Goal: Task Accomplishment & Management: Use online tool/utility

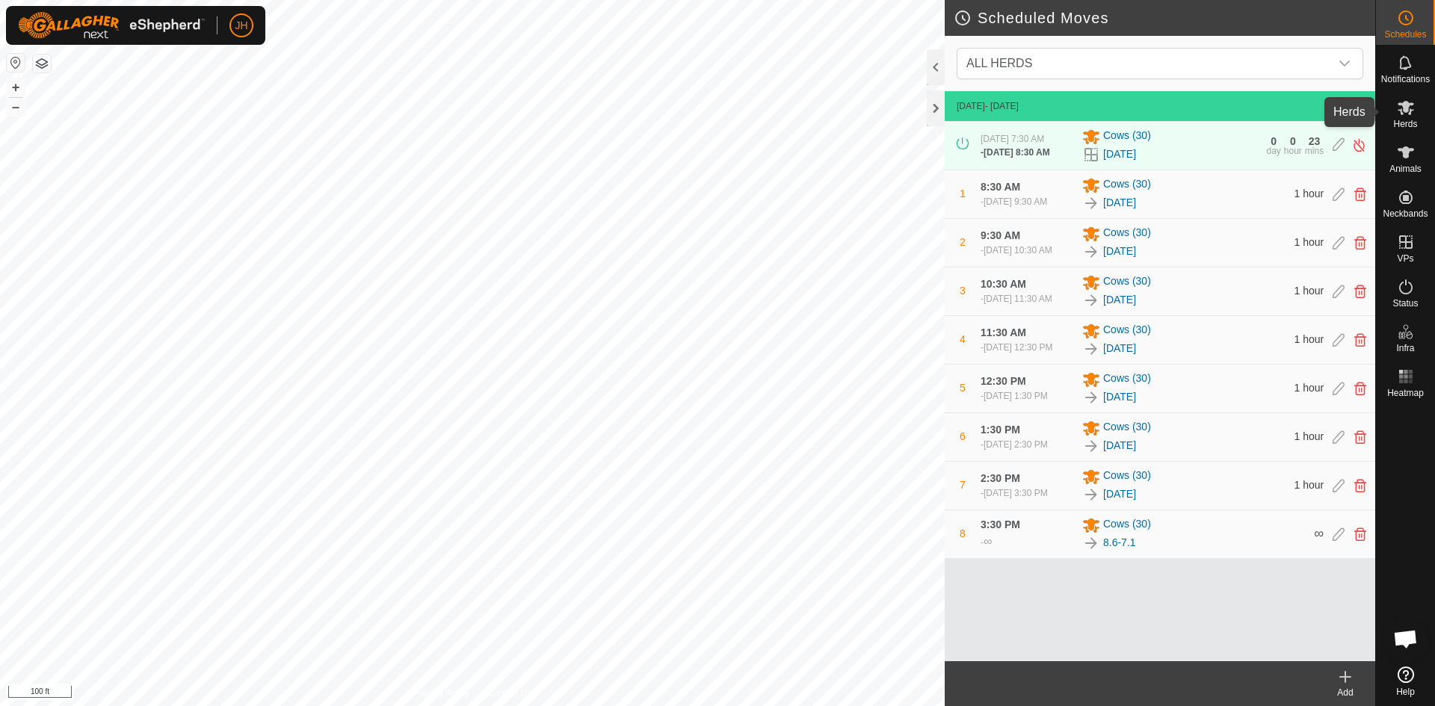
click at [1404, 114] on icon at bounding box center [1406, 108] width 18 height 18
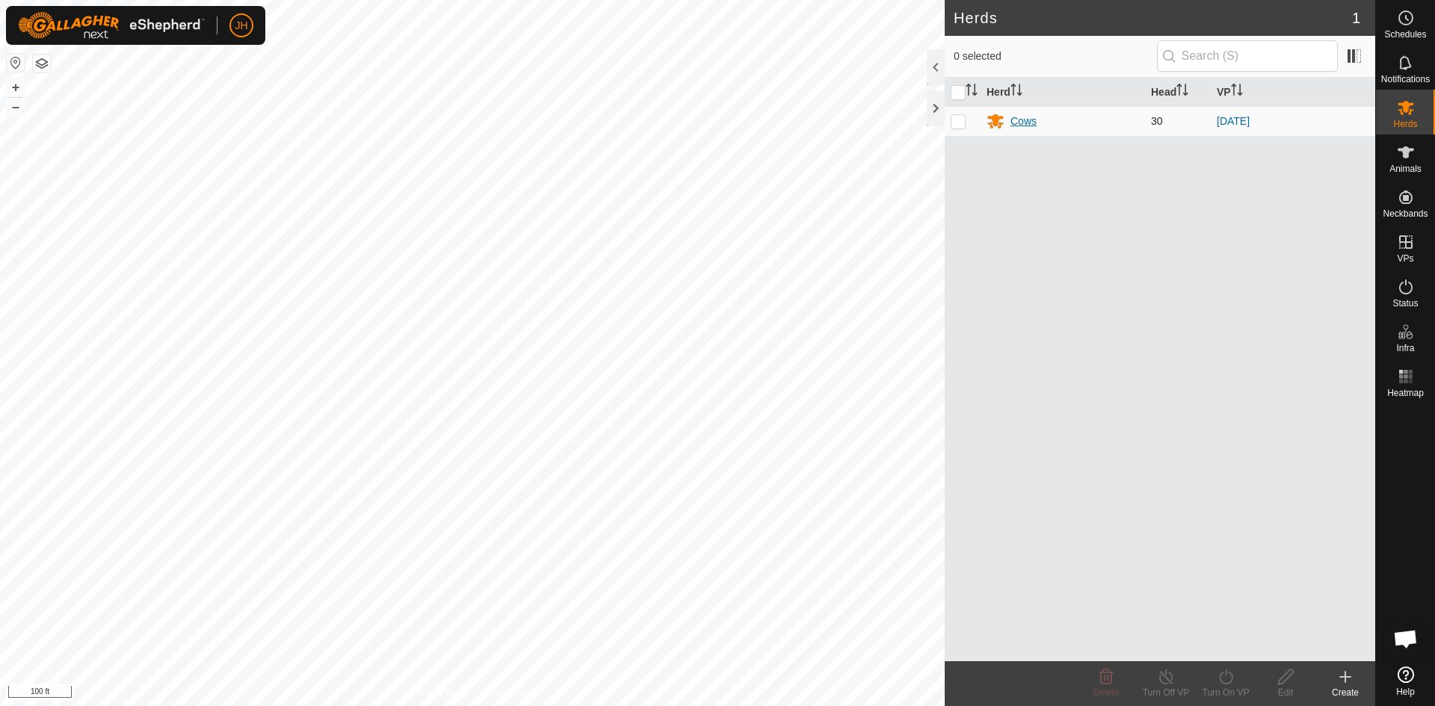
click at [1022, 125] on div "Cows" at bounding box center [1023, 122] width 26 height 16
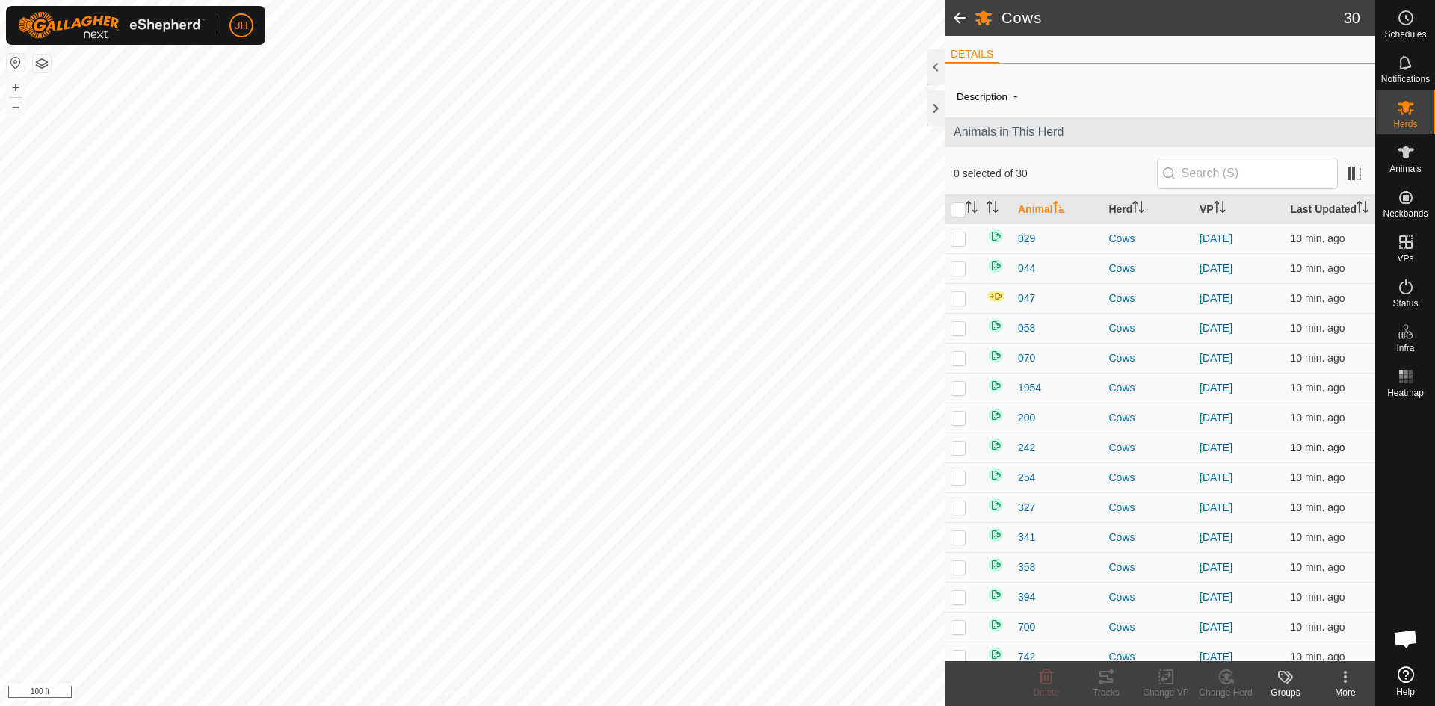
click at [961, 448] on p-checkbox at bounding box center [958, 448] width 15 height 12
checkbox input "true"
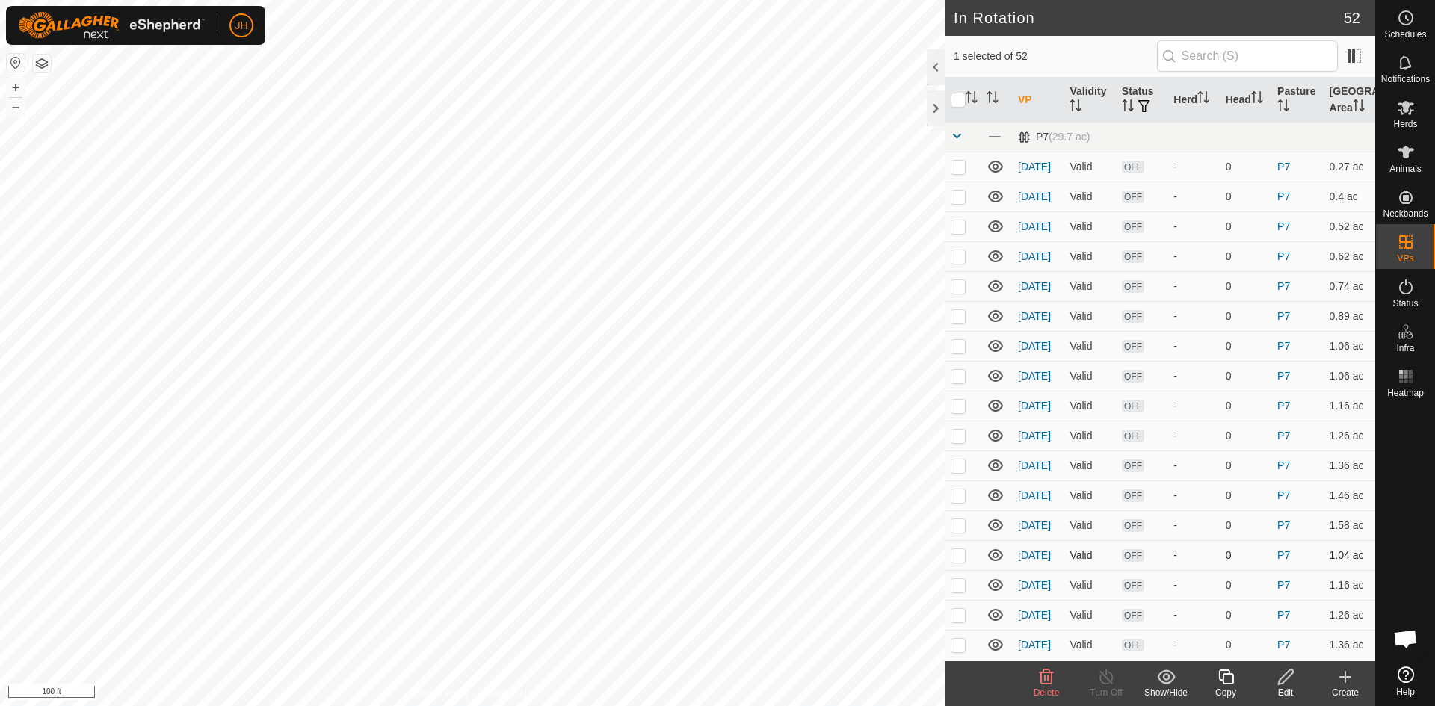
checkbox input "false"
checkbox input "true"
click at [1224, 685] on icon at bounding box center [1226, 677] width 19 height 18
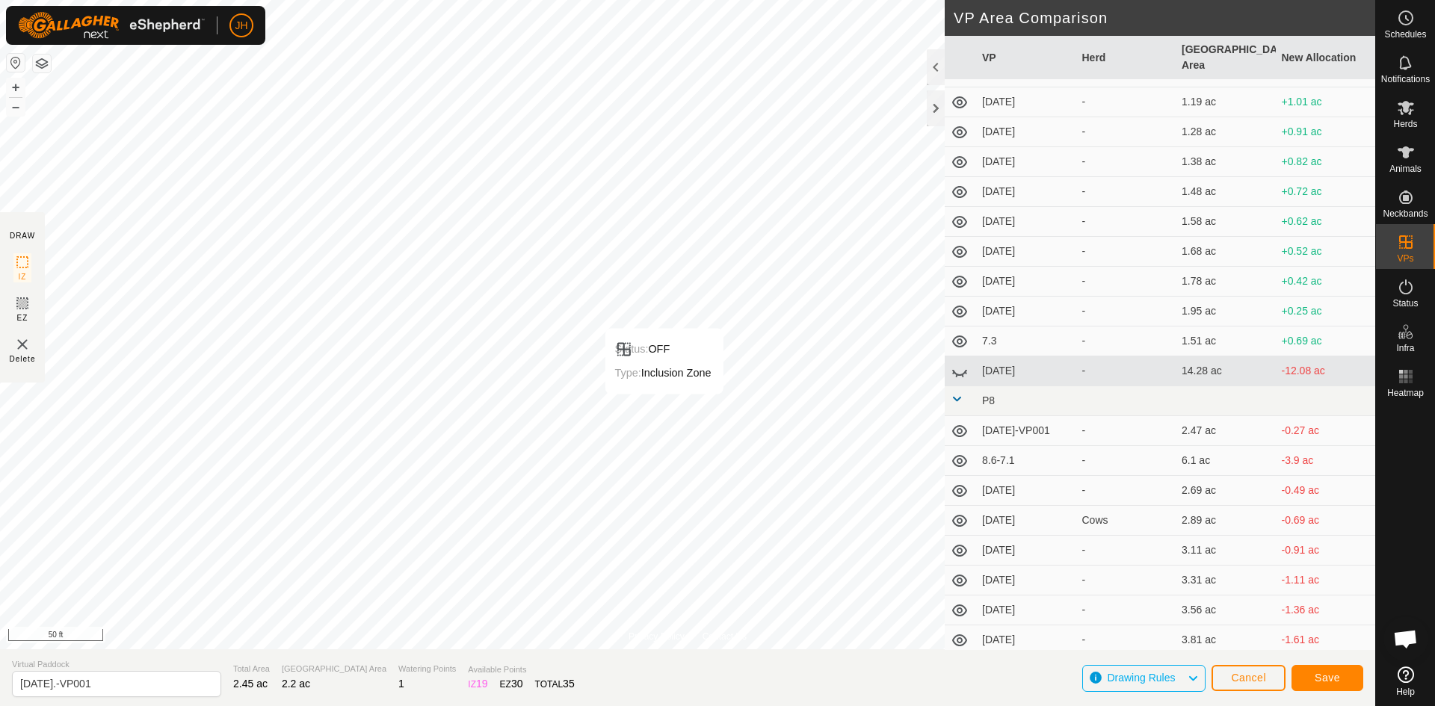
scroll to position [998, 0]
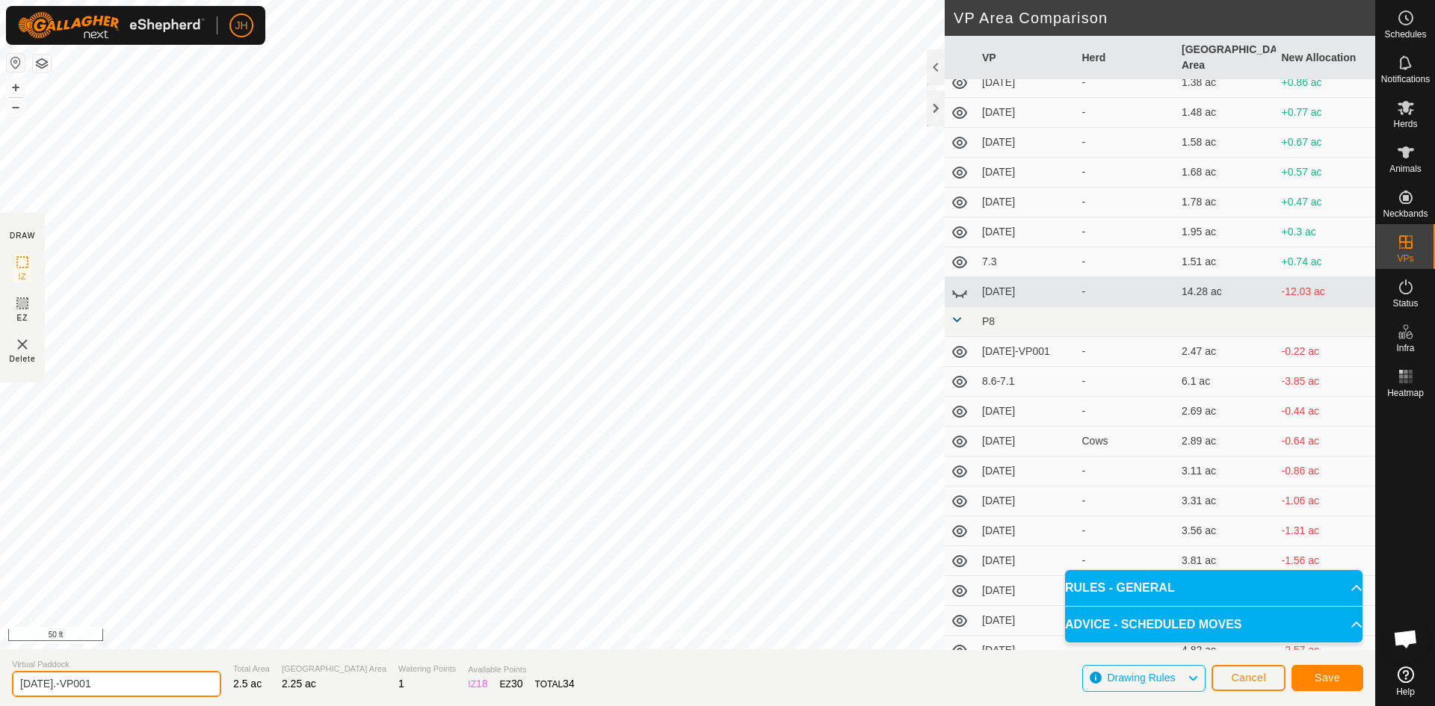
drag, startPoint x: 107, startPoint y: 681, endPoint x: 48, endPoint y: 680, distance: 59.0
click at [48, 680] on input "[DATE].-VP001" at bounding box center [116, 684] width 209 height 26
type input "[DATE]"
click at [1331, 679] on span "Save" at bounding box center [1327, 678] width 25 height 12
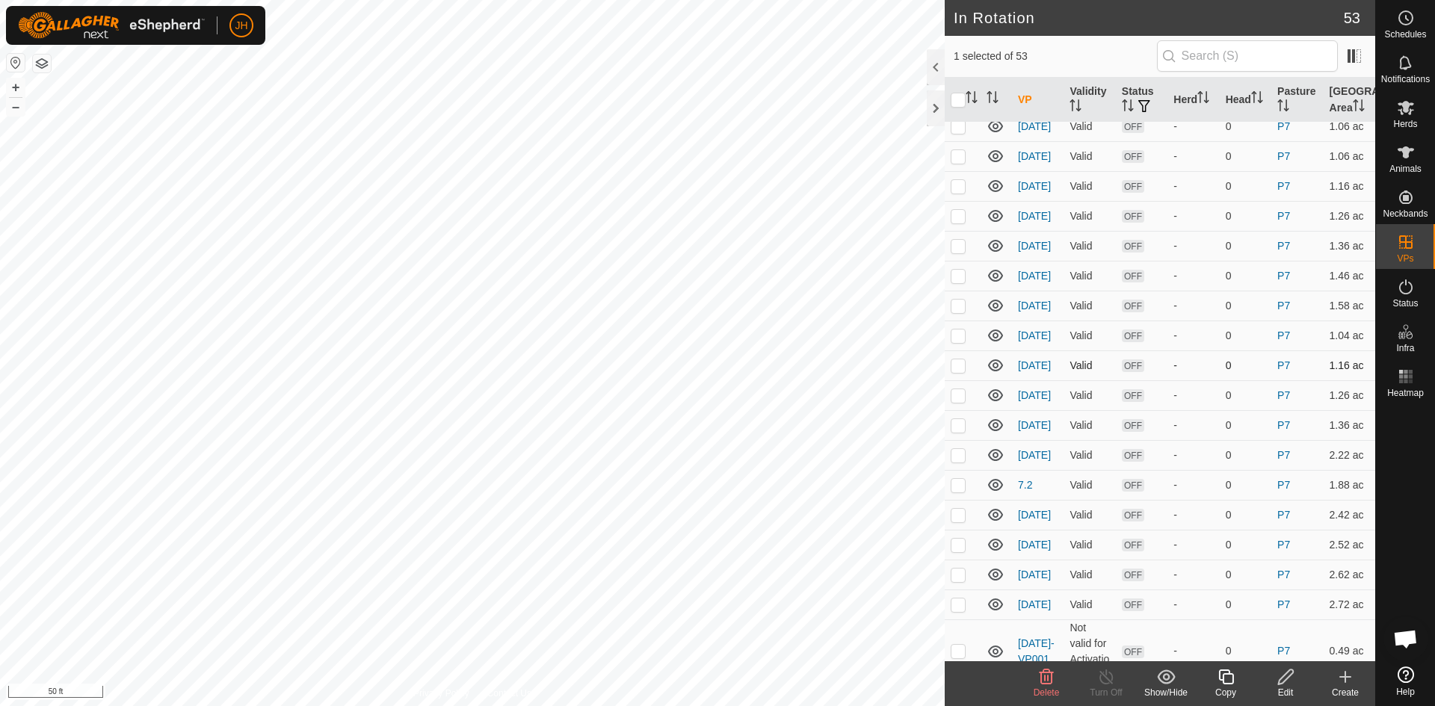
scroll to position [261, 0]
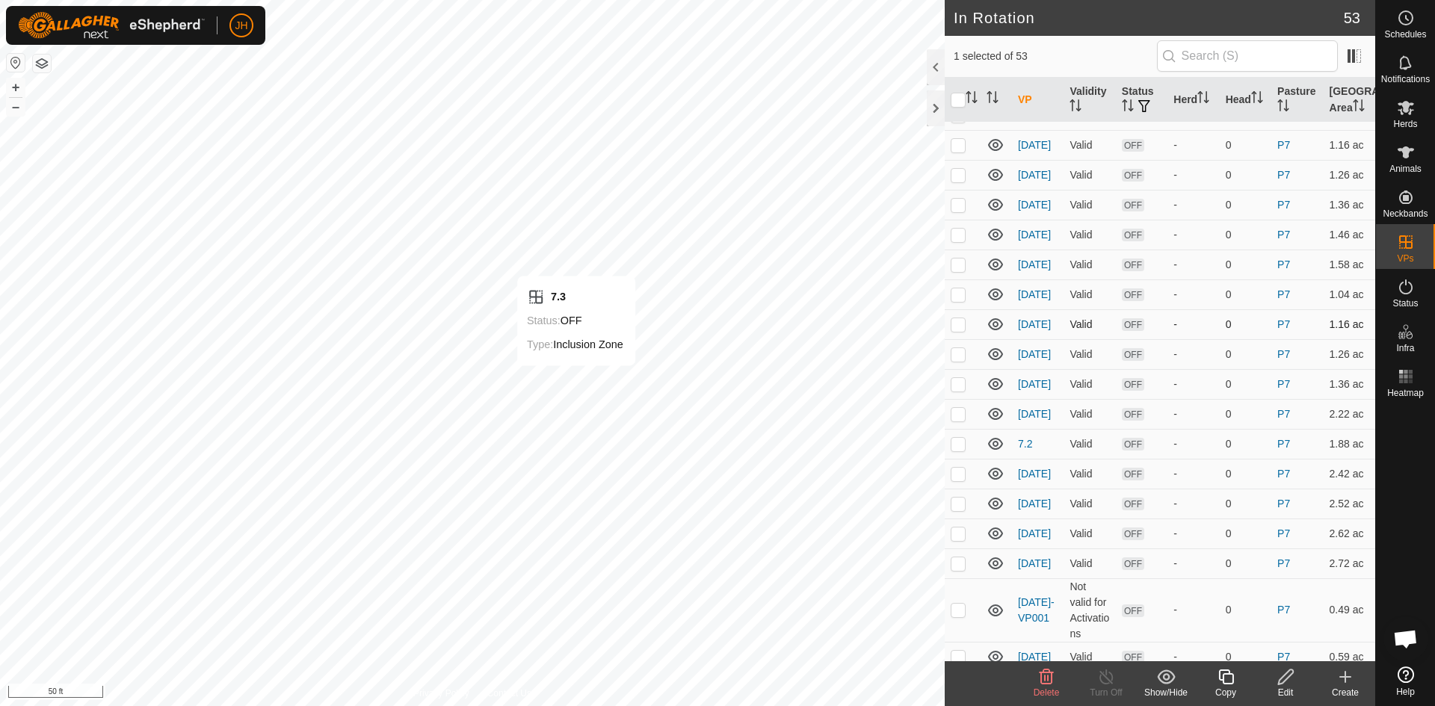
checkbox input "false"
checkbox input "true"
click at [1229, 684] on icon at bounding box center [1225, 677] width 15 height 15
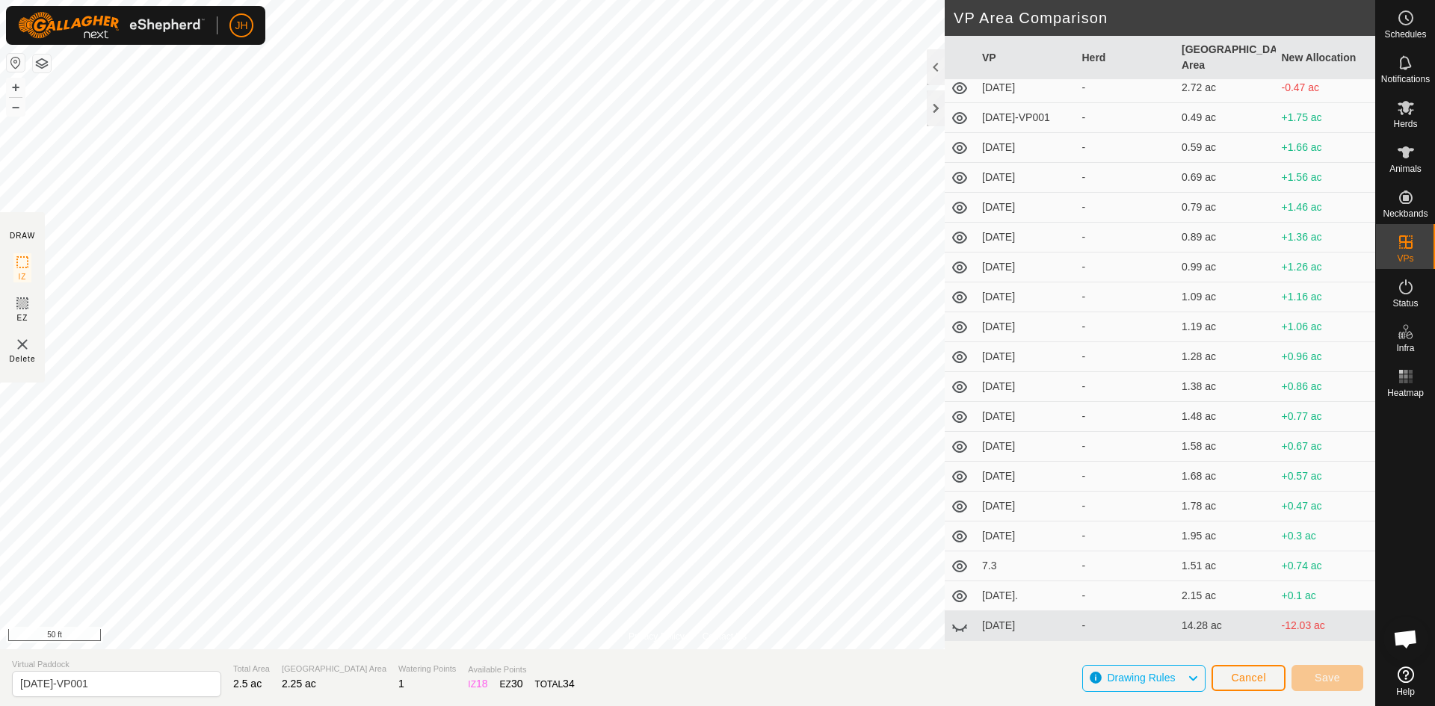
scroll to position [765, 0]
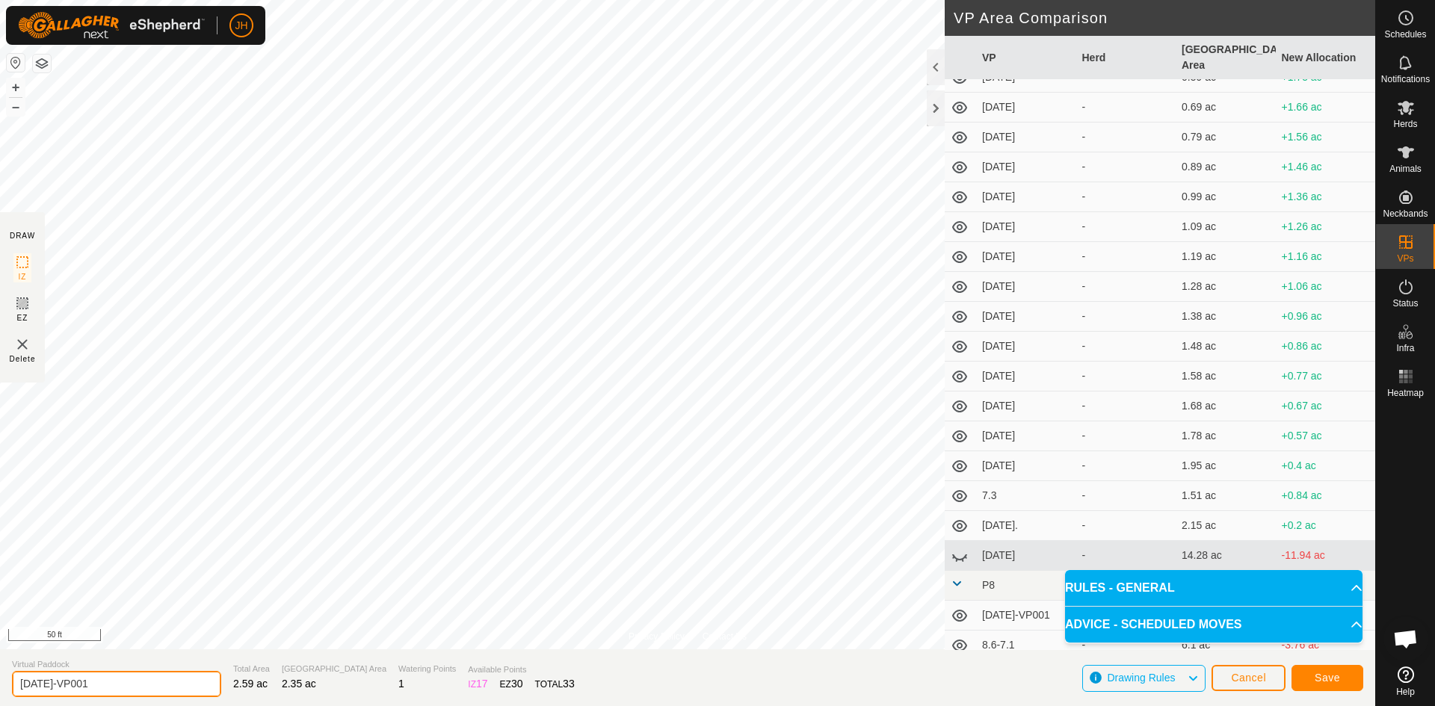
drag, startPoint x: 122, startPoint y: 682, endPoint x: 45, endPoint y: 685, distance: 77.0
click at [45, 685] on input "[DATE]-VP001" at bounding box center [116, 684] width 209 height 26
type input "[DATE]"
click at [1319, 684] on button "Save" at bounding box center [1327, 678] width 72 height 26
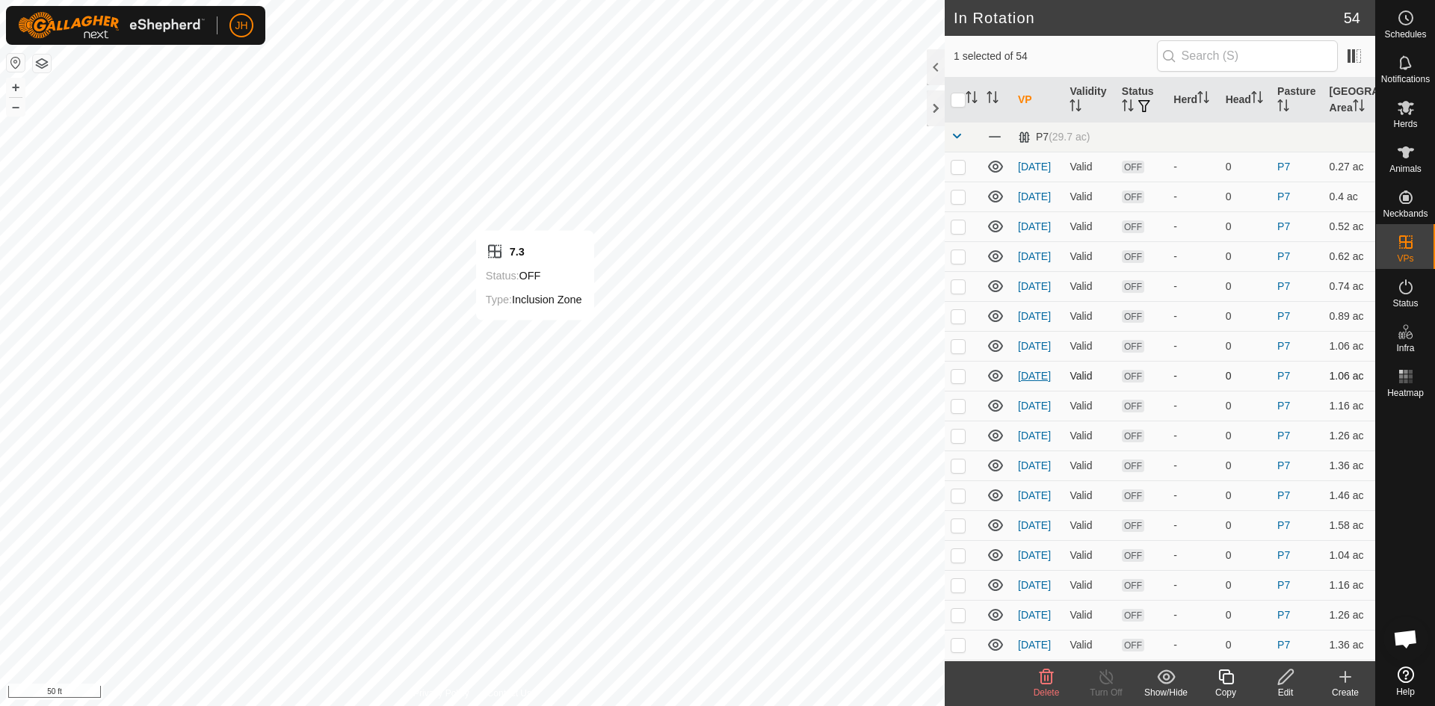
checkbox input "false"
checkbox input "true"
click at [1227, 682] on icon at bounding box center [1226, 677] width 19 height 18
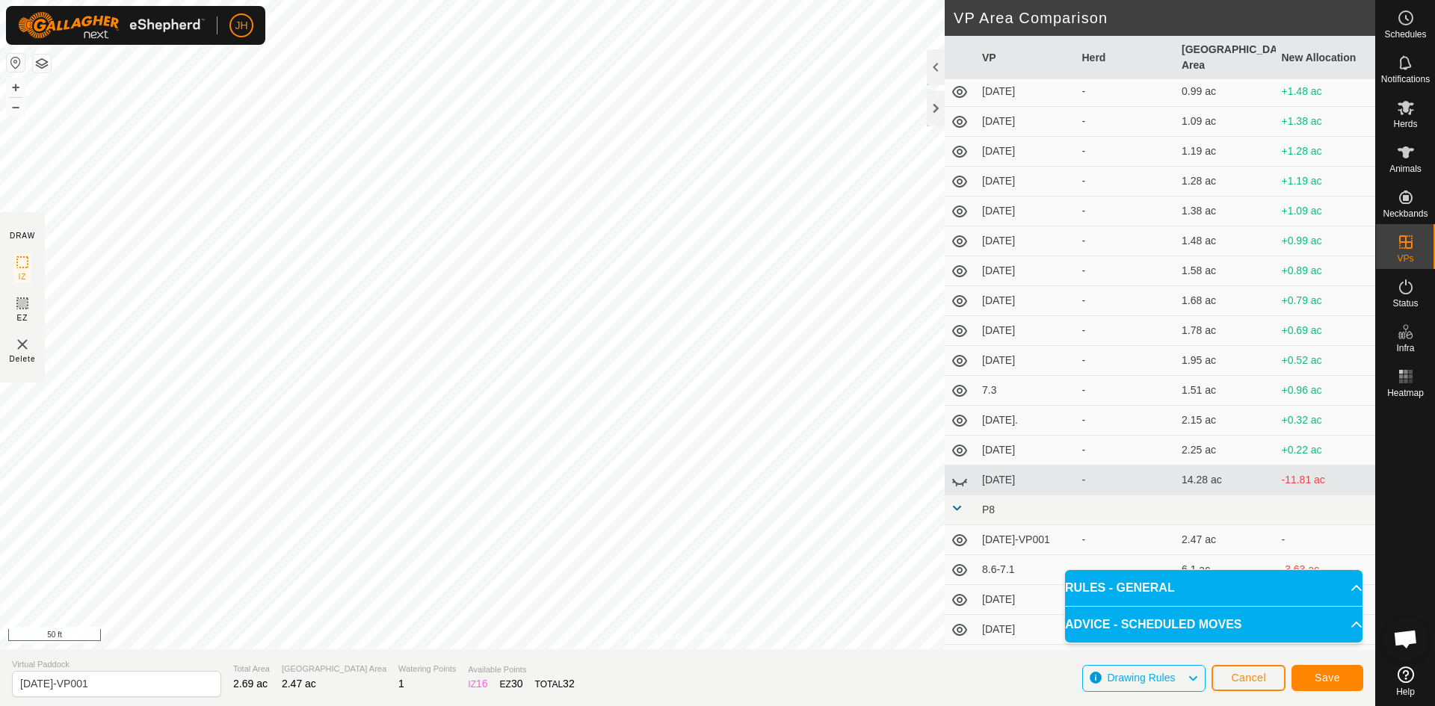
scroll to position [871, 0]
drag, startPoint x: 100, startPoint y: 685, endPoint x: 44, endPoint y: 690, distance: 56.2
click at [44, 690] on input "[DATE]-VP001" at bounding box center [116, 684] width 209 height 26
type input "[DATE]"
click at [1320, 679] on span "Save" at bounding box center [1327, 678] width 25 height 12
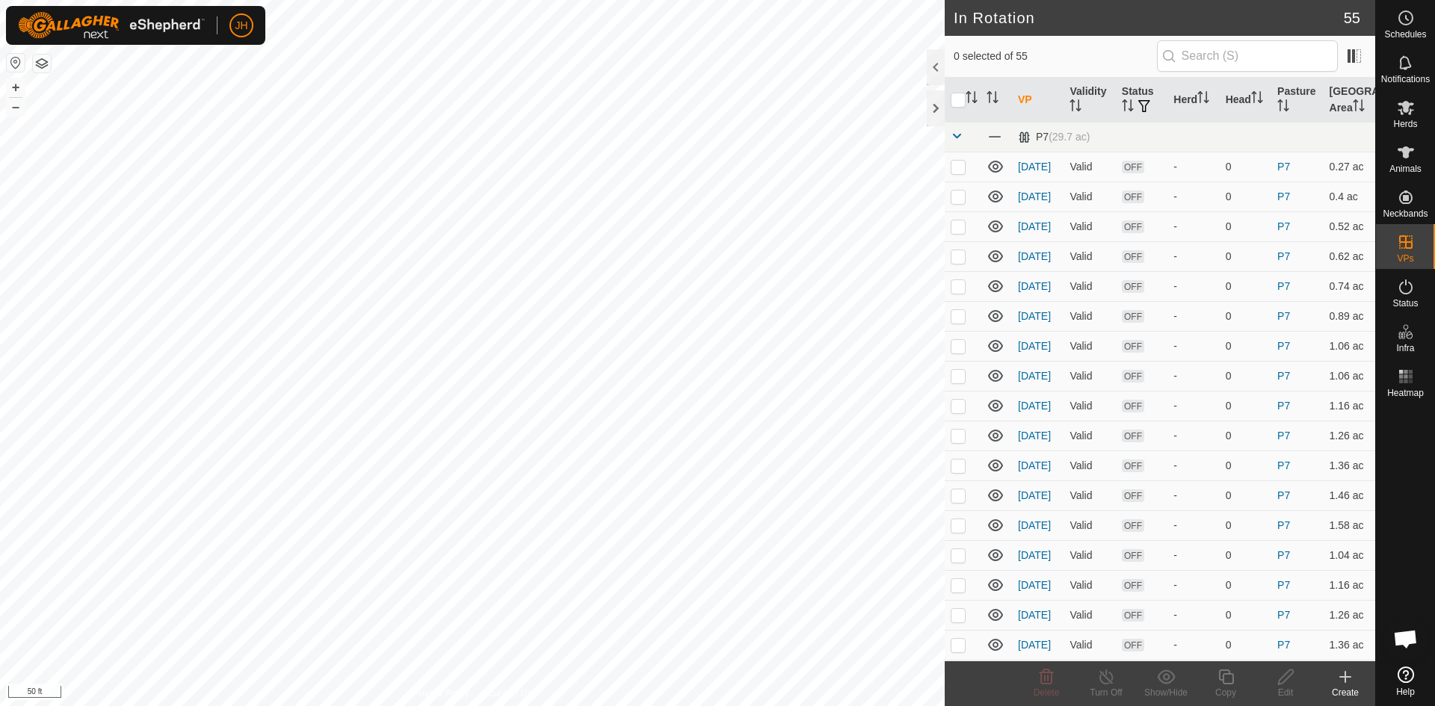
checkbox input "true"
click at [1224, 685] on icon at bounding box center [1226, 677] width 19 height 18
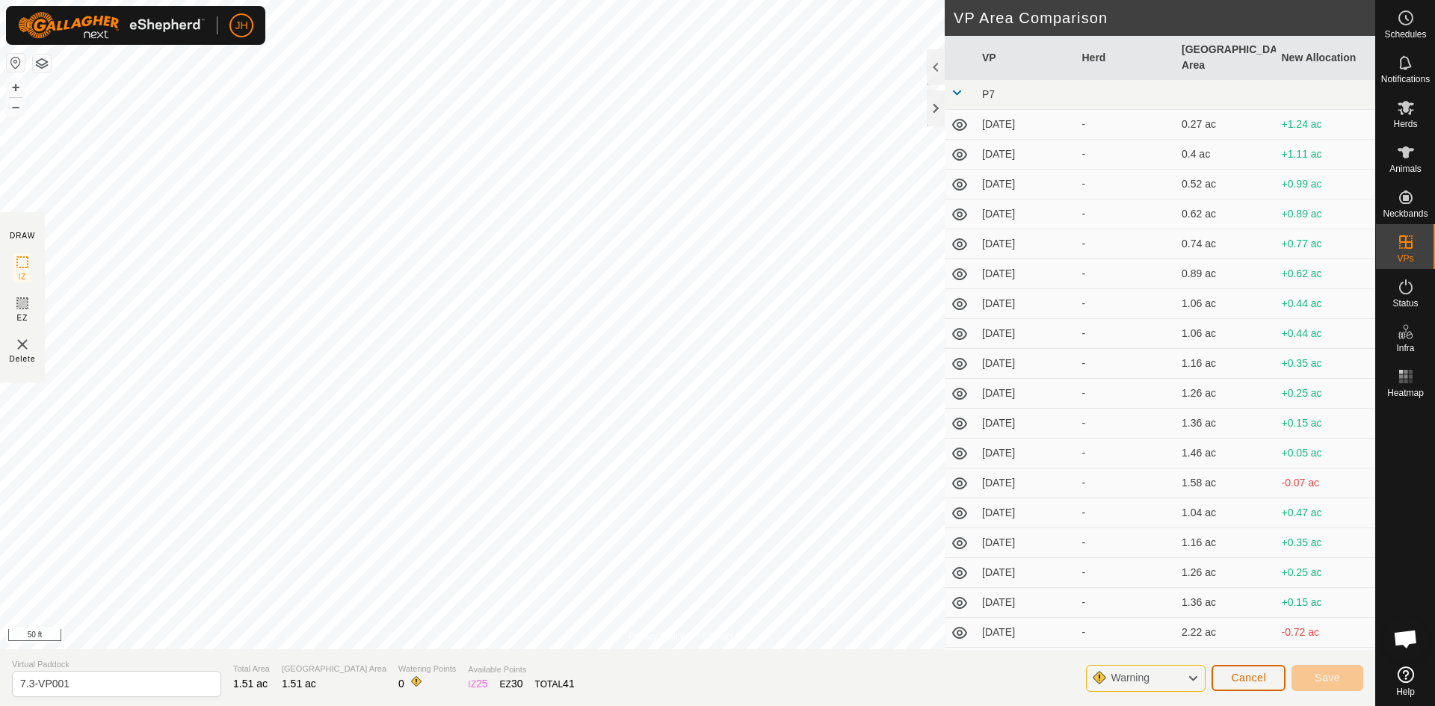
click at [1246, 682] on span "Cancel" at bounding box center [1248, 678] width 35 height 12
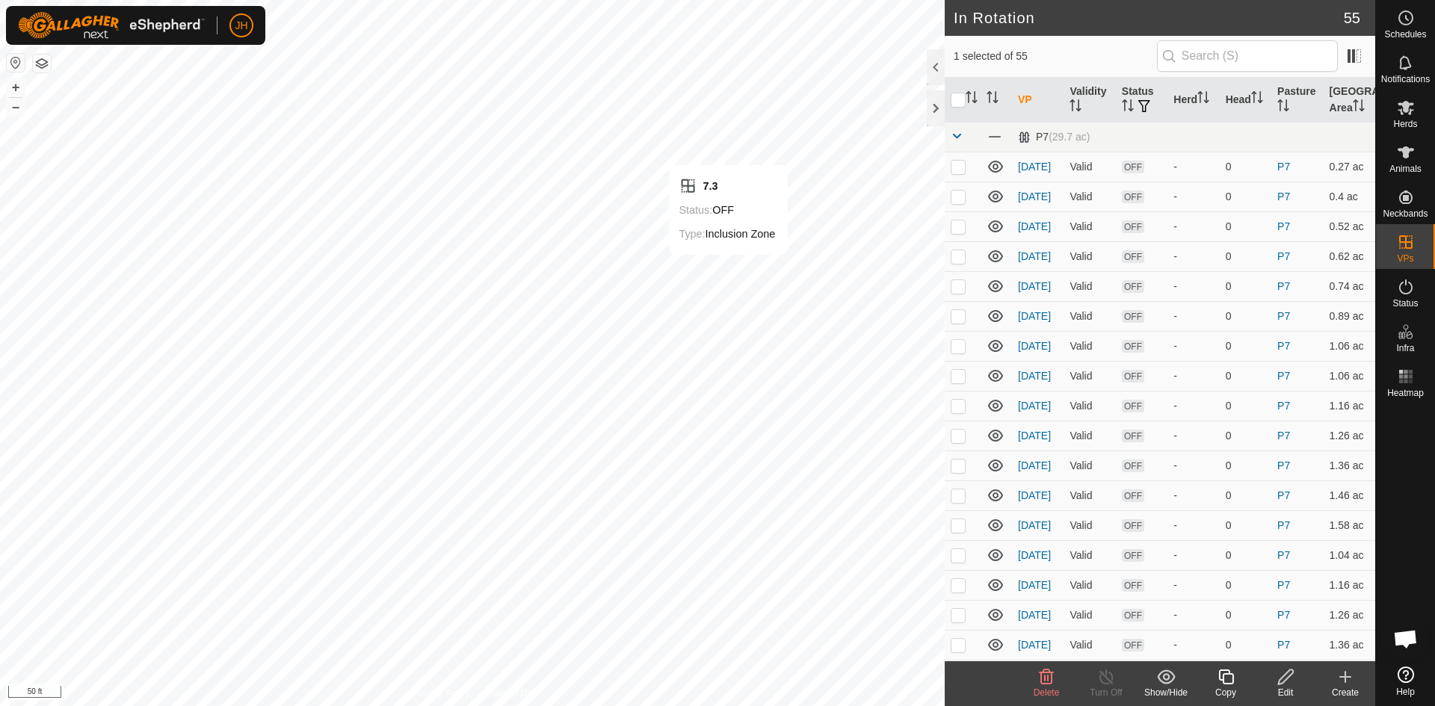
checkbox input "false"
checkbox input "true"
click at [1230, 687] on div "Copy" at bounding box center [1226, 692] width 60 height 13
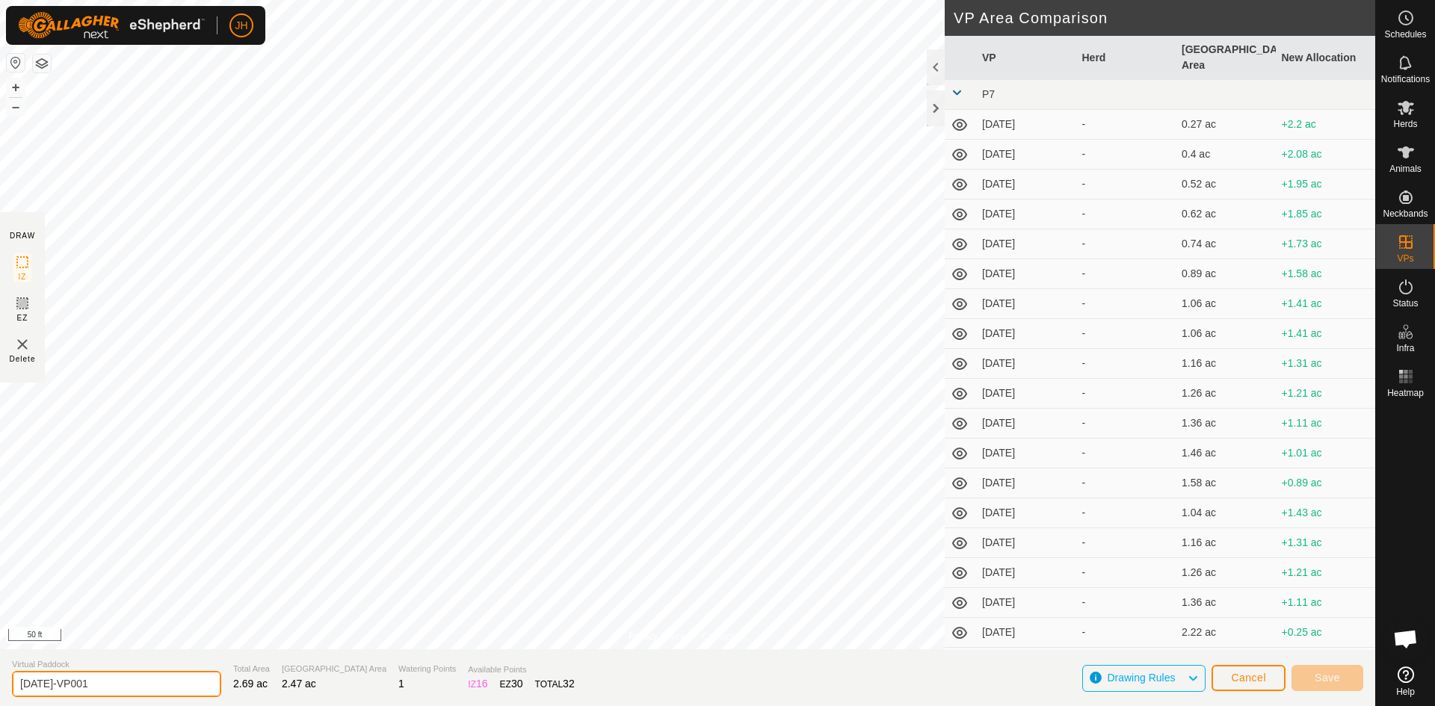
drag, startPoint x: 90, startPoint y: 684, endPoint x: 76, endPoint y: 679, distance: 14.9
click at [46, 682] on input "[DATE]-VP001" at bounding box center [116, 684] width 209 height 26
type input "[DATE]"
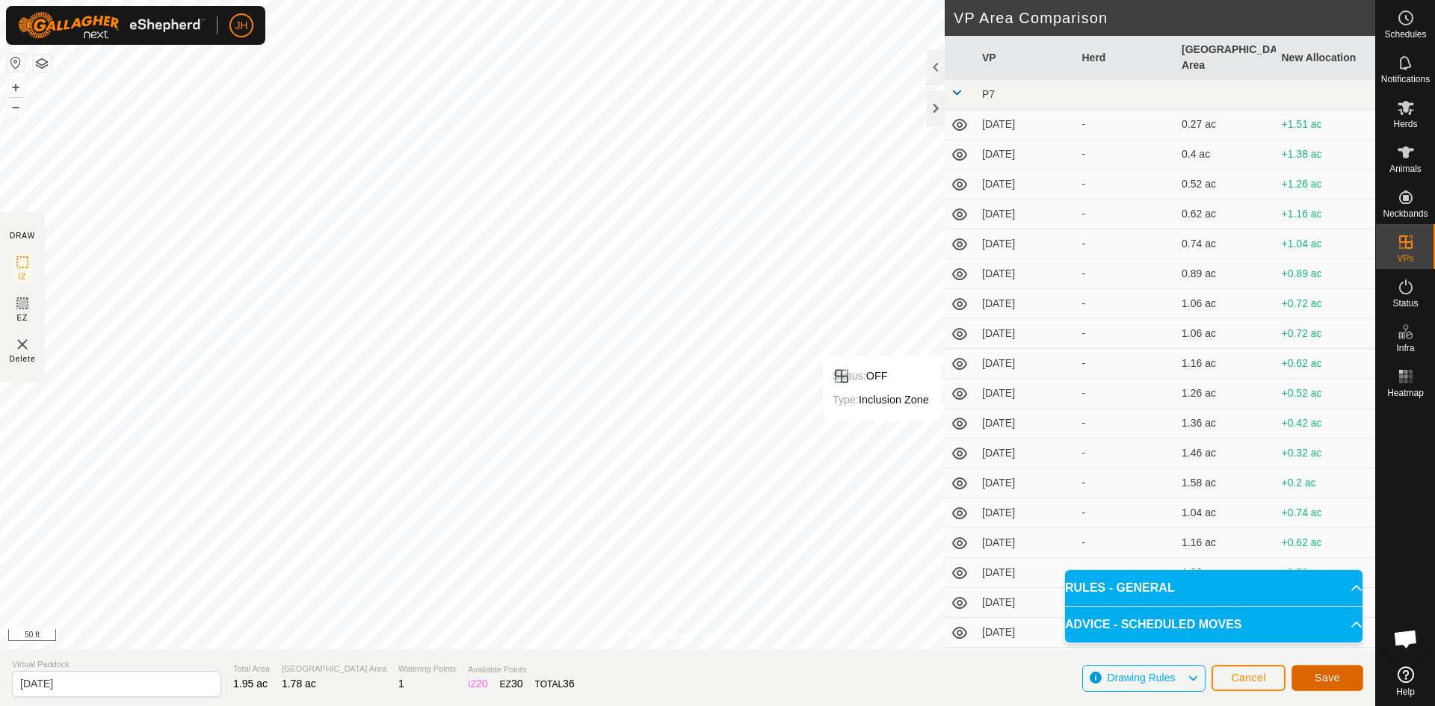
click at [1336, 682] on span "Save" at bounding box center [1327, 678] width 25 height 12
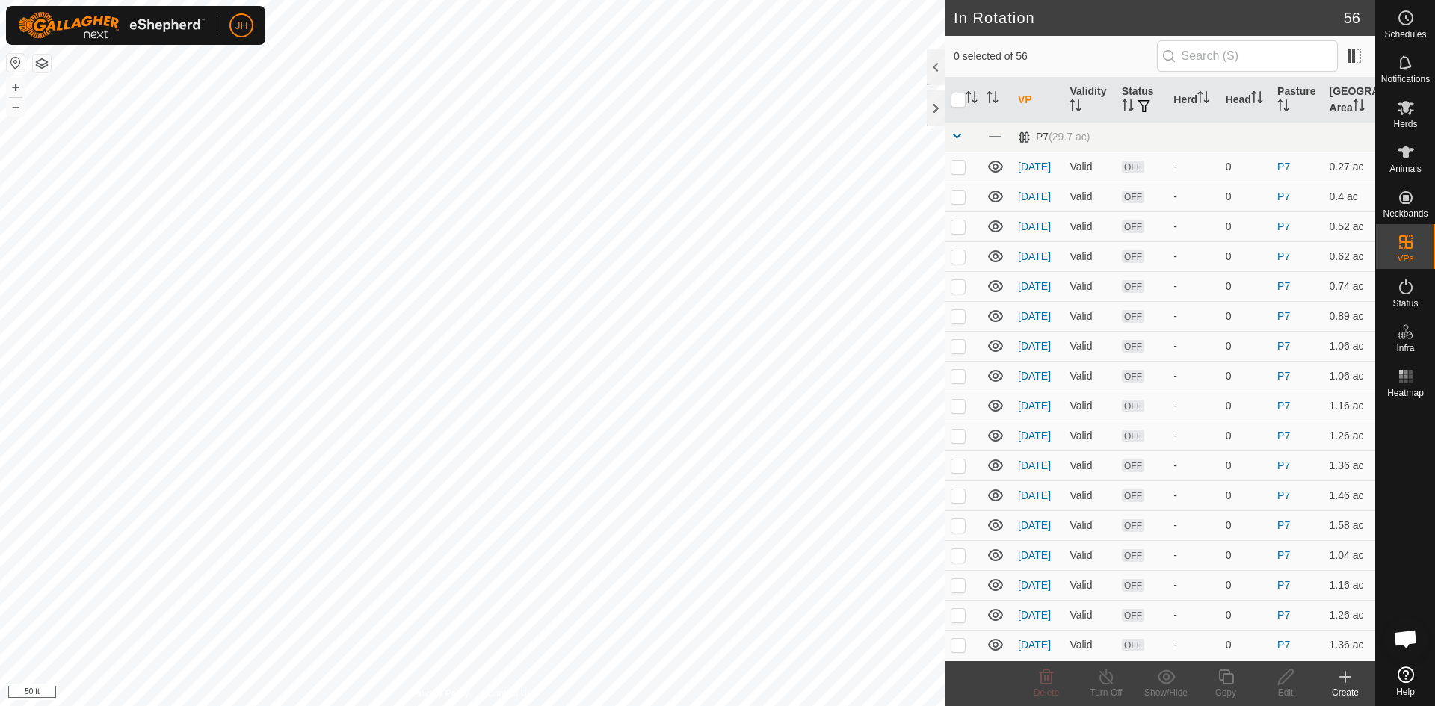
checkbox input "true"
click at [1288, 688] on div "Edit" at bounding box center [1286, 692] width 60 height 13
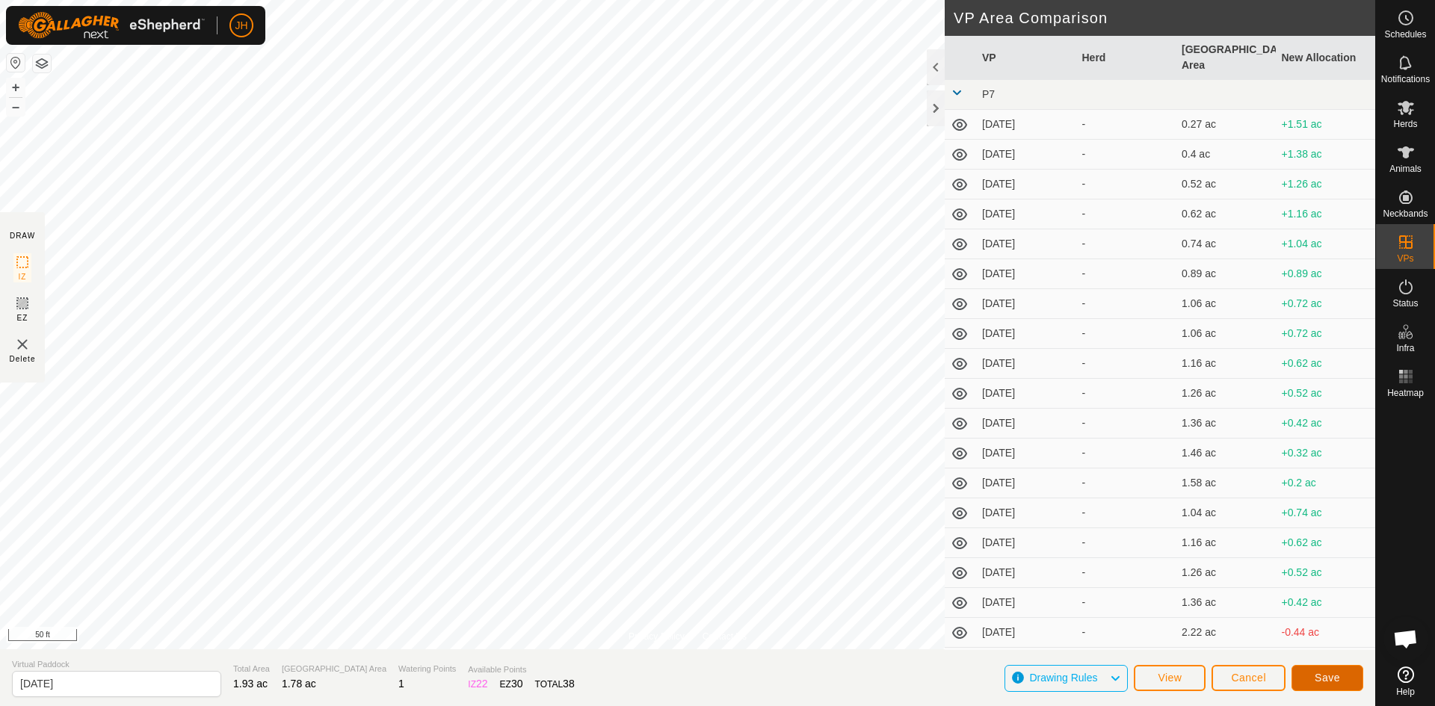
click at [1327, 681] on span "Save" at bounding box center [1327, 678] width 25 height 12
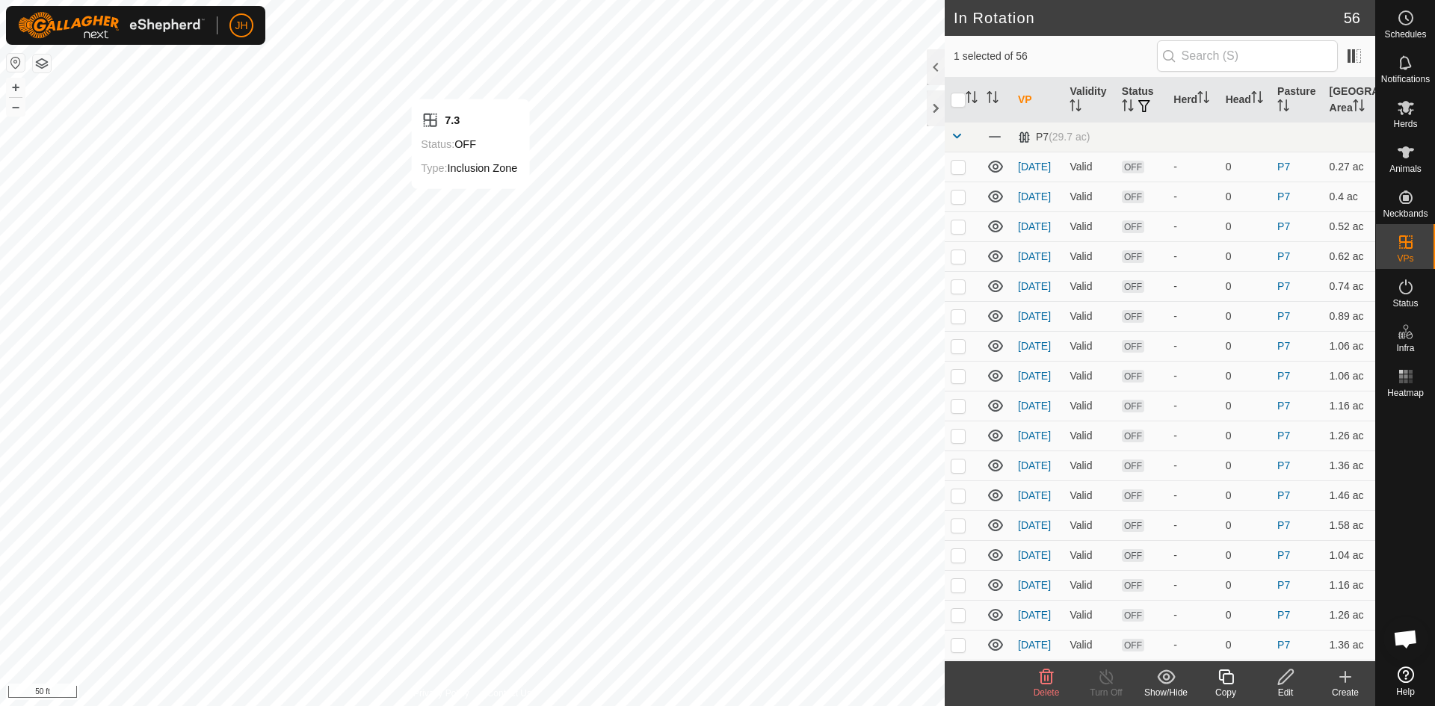
checkbox input "false"
checkbox input "true"
click at [1225, 687] on div "Copy" at bounding box center [1226, 692] width 60 height 13
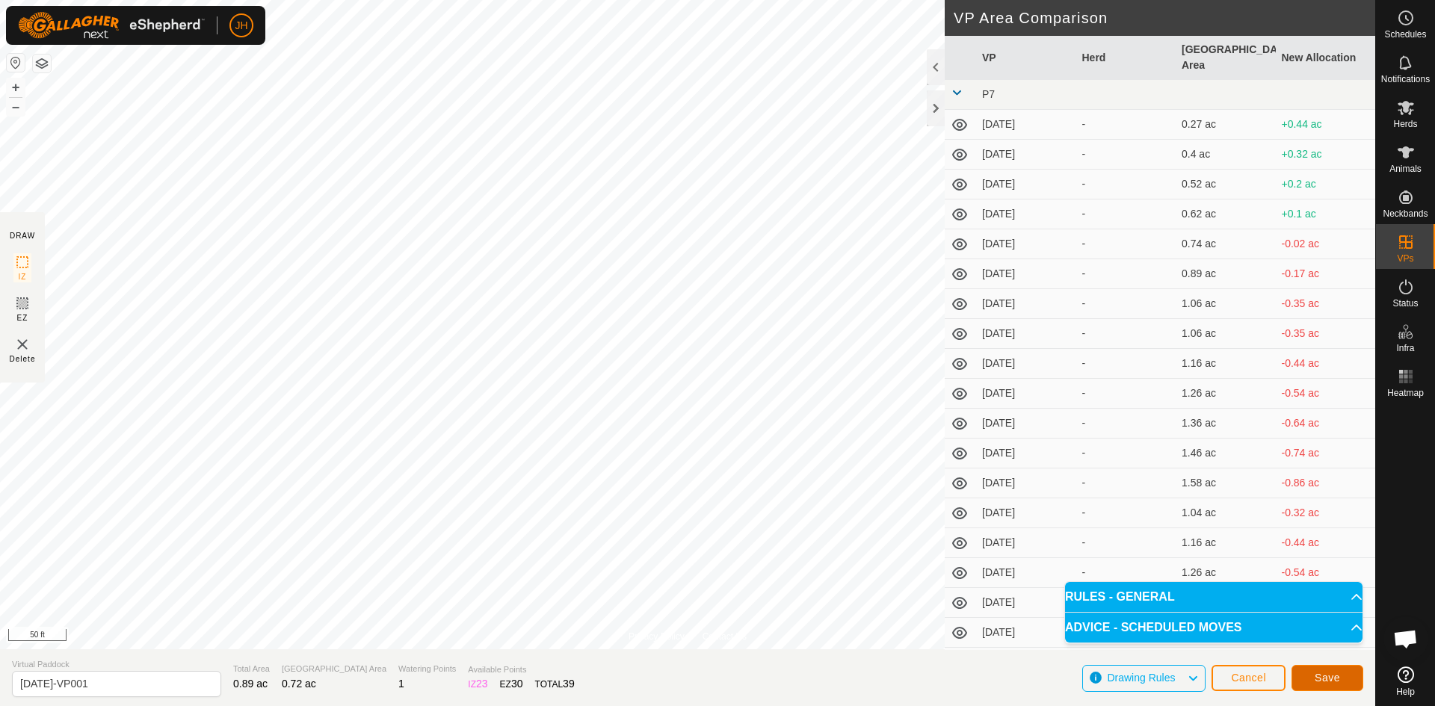
click at [1320, 681] on span "Save" at bounding box center [1327, 678] width 25 height 12
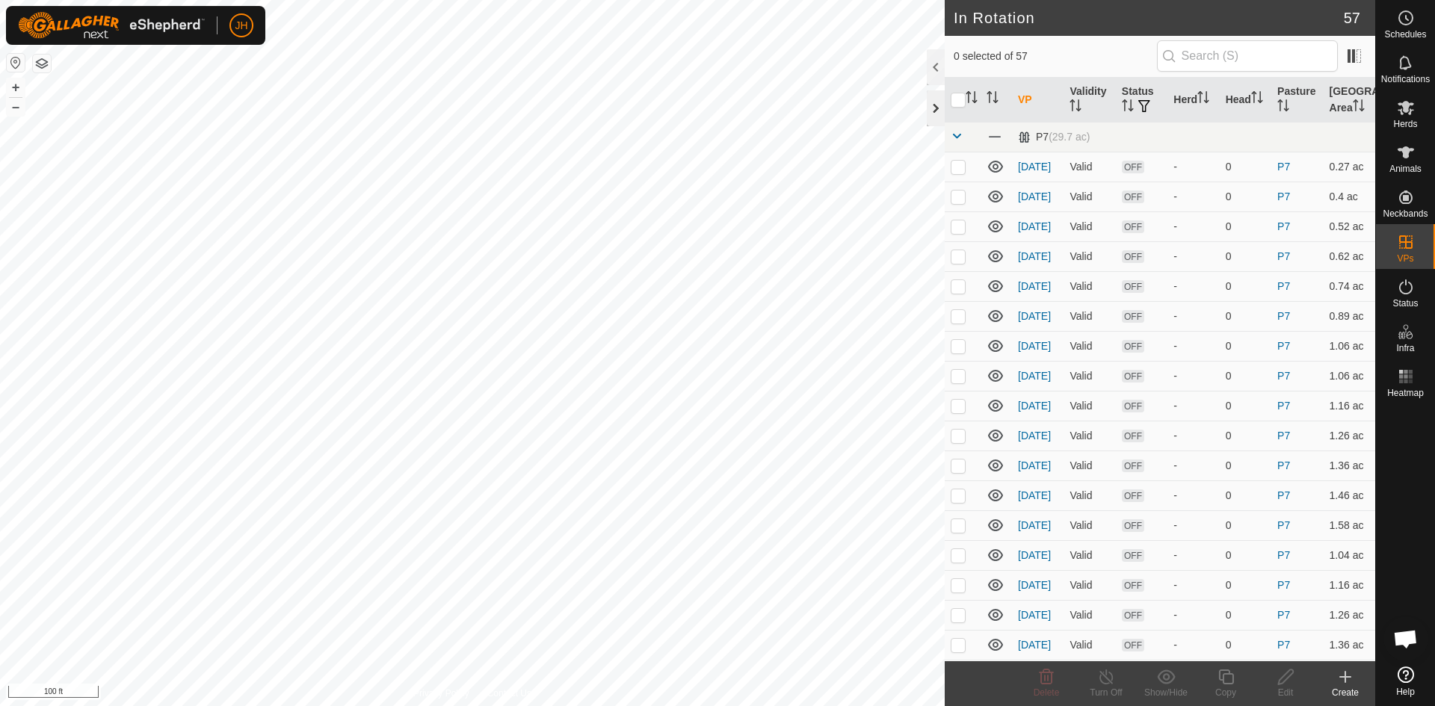
checkbox input "true"
click at [1224, 682] on icon at bounding box center [1226, 677] width 19 height 18
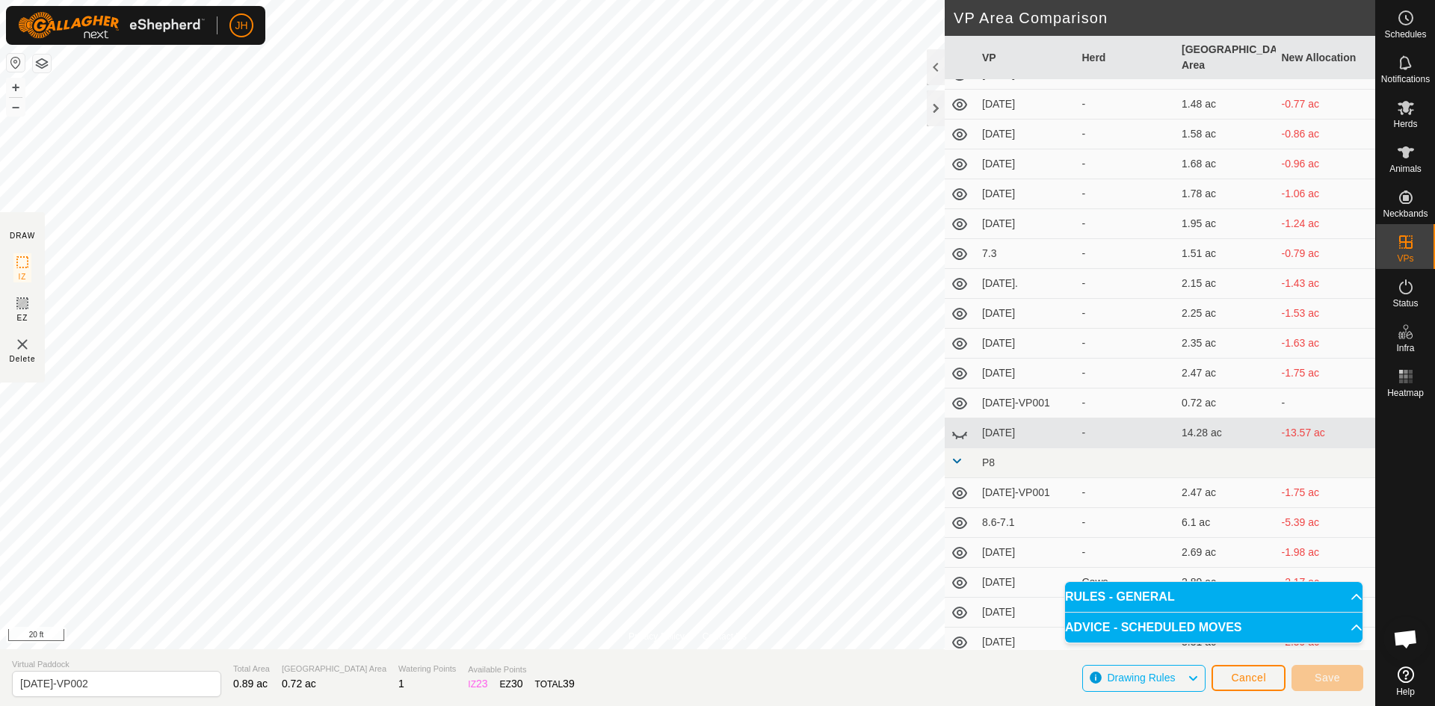
scroll to position [1143, 0]
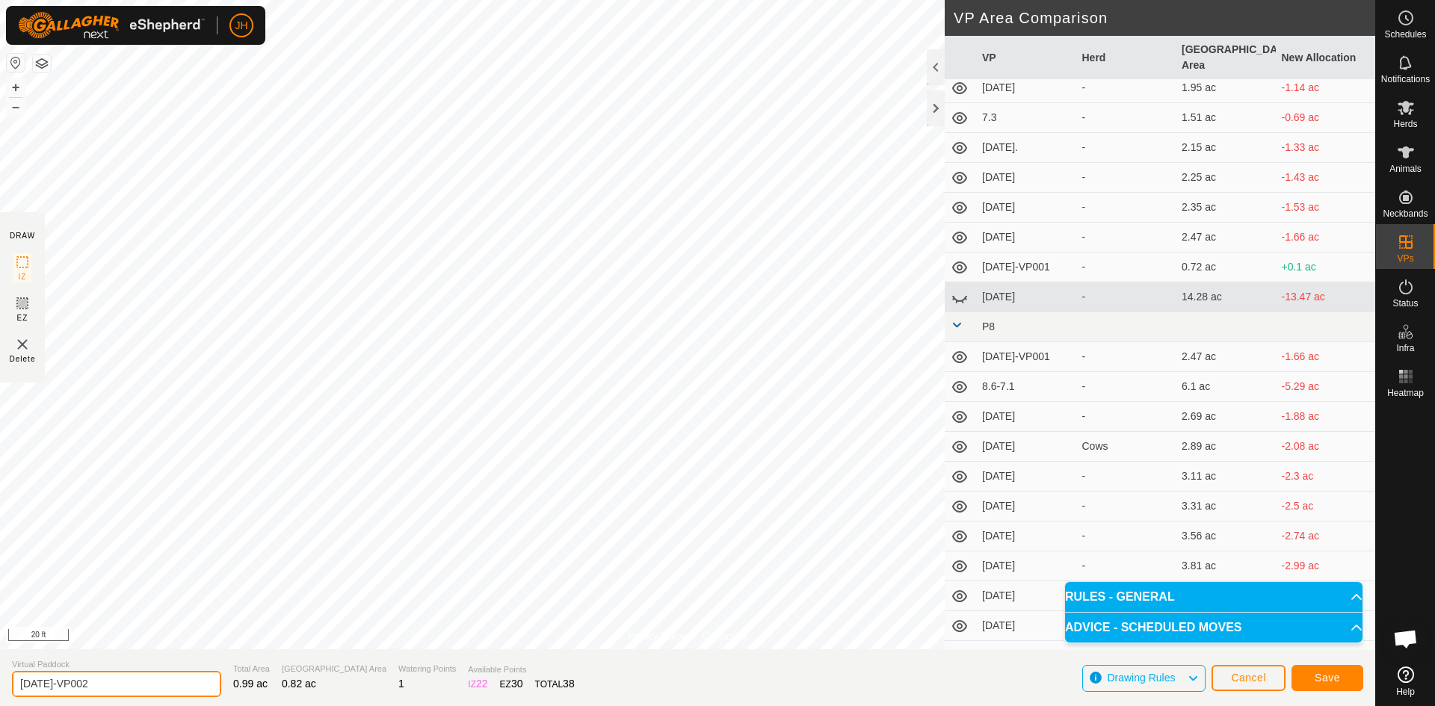
drag, startPoint x: 99, startPoint y: 679, endPoint x: 39, endPoint y: 683, distance: 59.9
click at [39, 683] on input "[DATE]-VP002" at bounding box center [116, 684] width 209 height 26
type input "[DATE]"
click at [1330, 682] on span "Save" at bounding box center [1327, 678] width 25 height 12
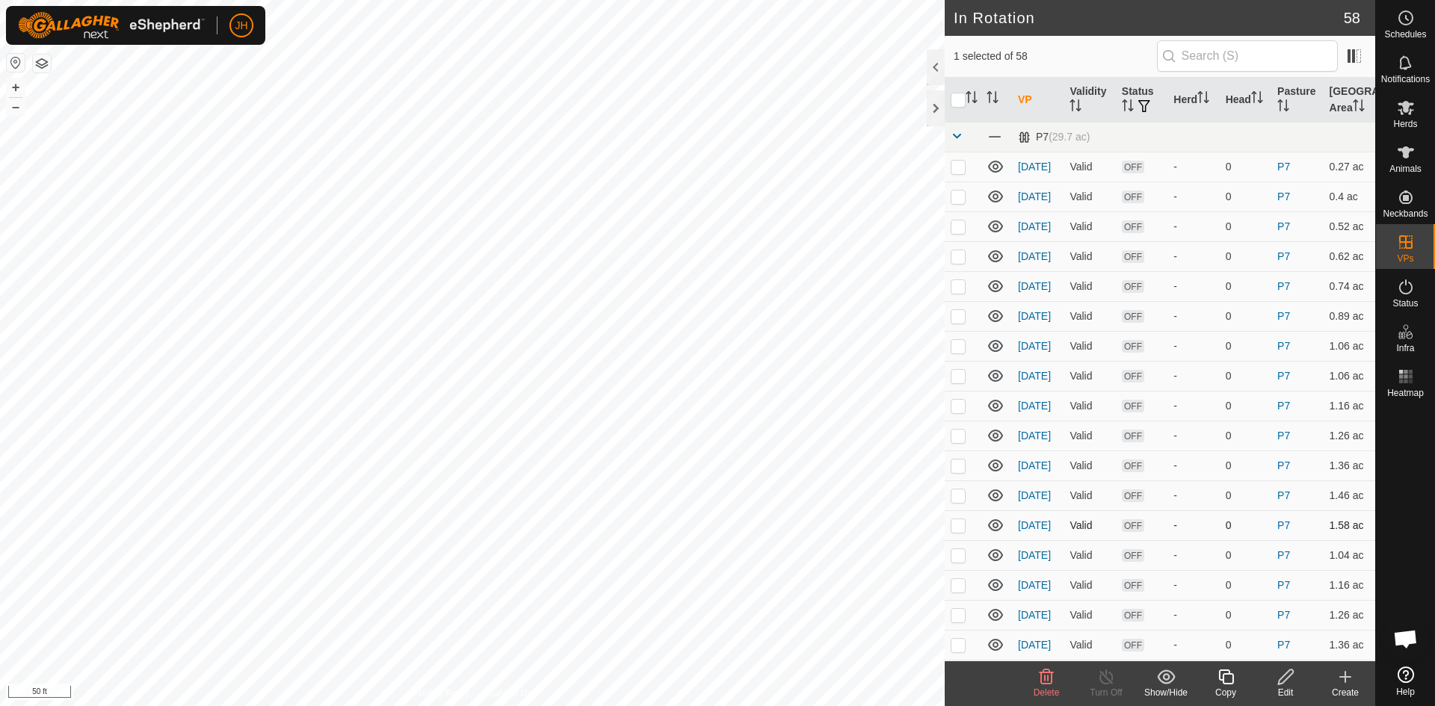
checkbox input "true"
checkbox input "false"
checkbox input "true"
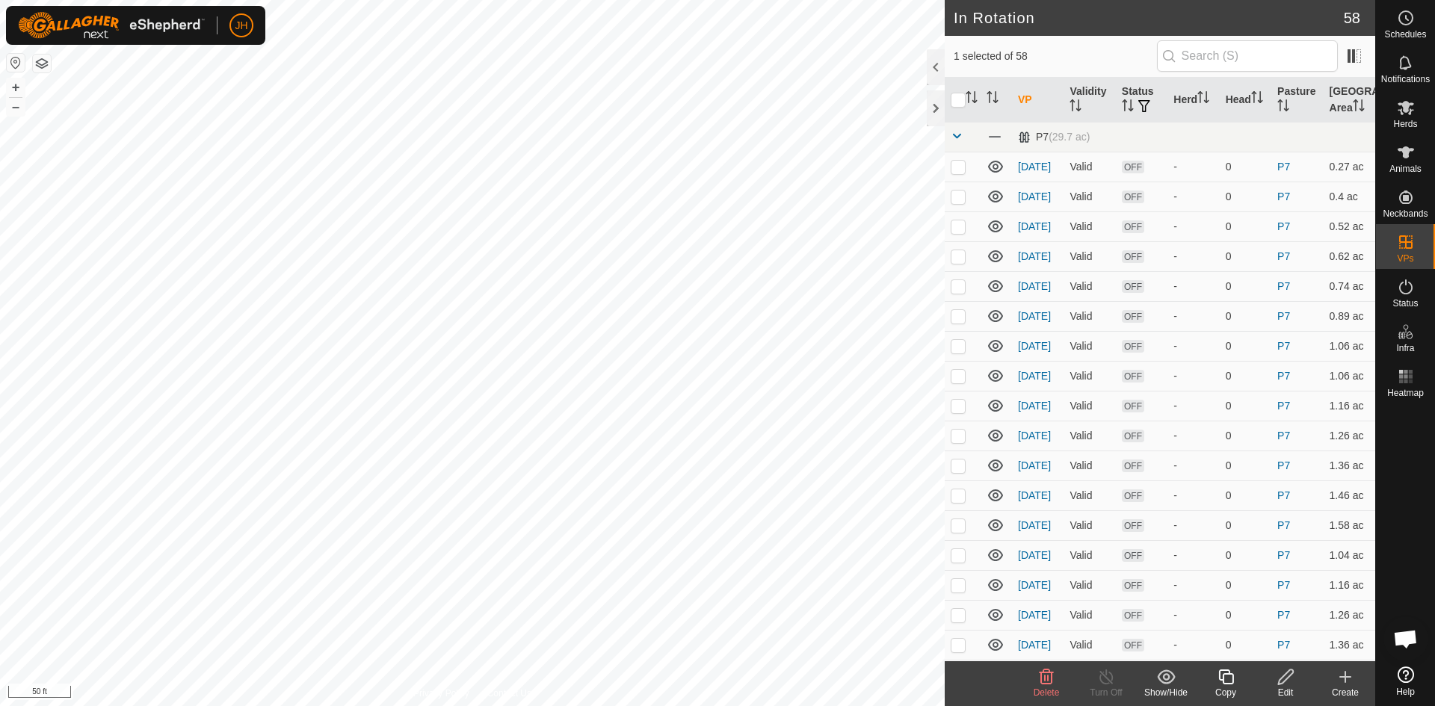
click at [1229, 683] on icon at bounding box center [1225, 677] width 15 height 15
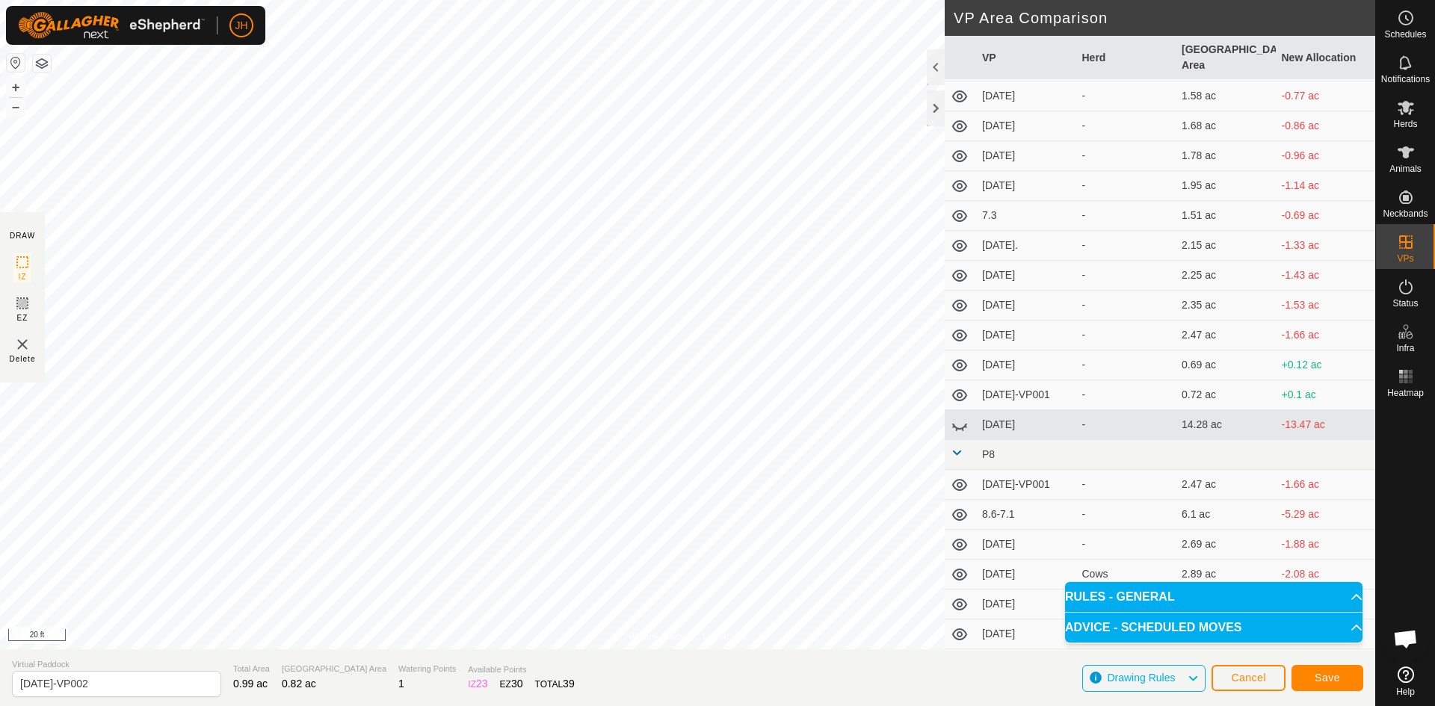
scroll to position [1047, 0]
drag, startPoint x: 83, startPoint y: 684, endPoint x: 41, endPoint y: 688, distance: 42.1
click at [41, 688] on input "[DATE]-VP002" at bounding box center [116, 684] width 209 height 26
type input "[DATE]"
click at [1326, 681] on span "Save" at bounding box center [1327, 678] width 25 height 12
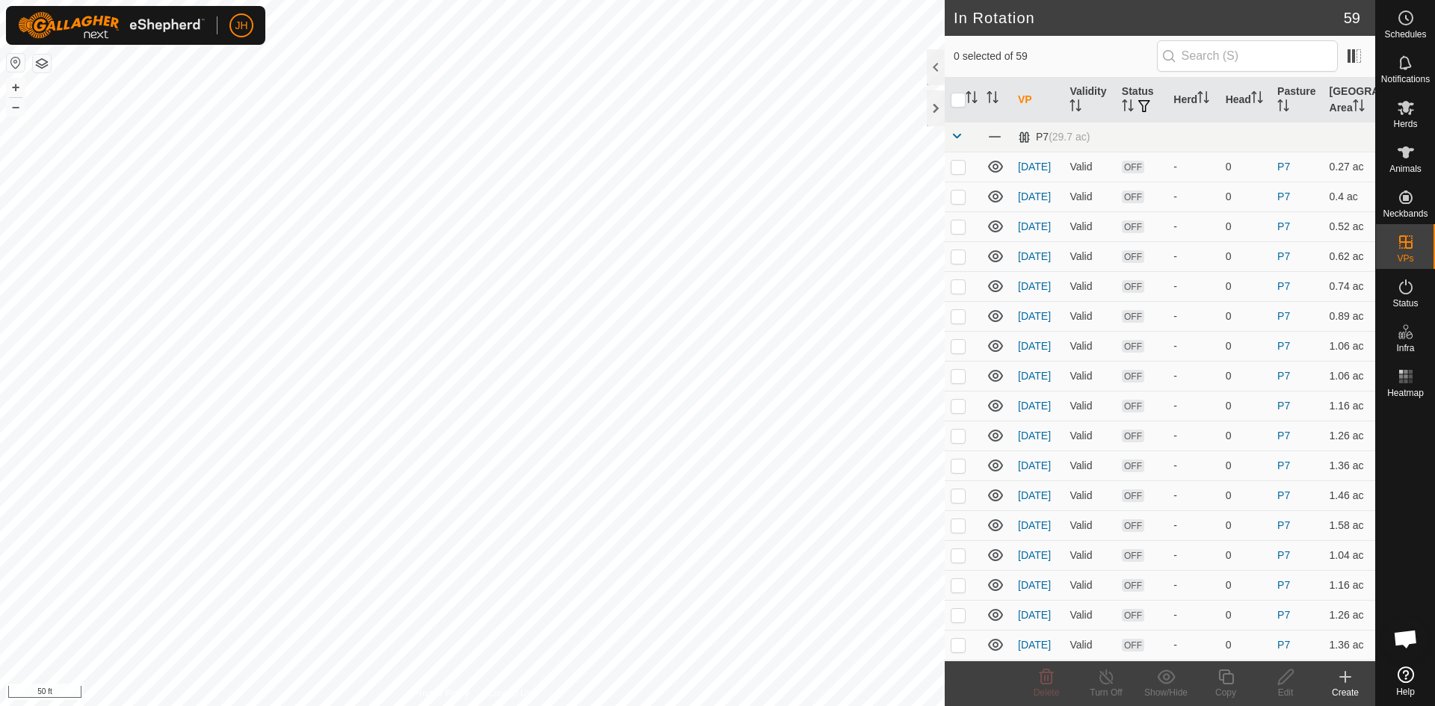
checkbox input "true"
checkbox input "false"
click at [1230, 686] on div "Copy" at bounding box center [1226, 692] width 60 height 13
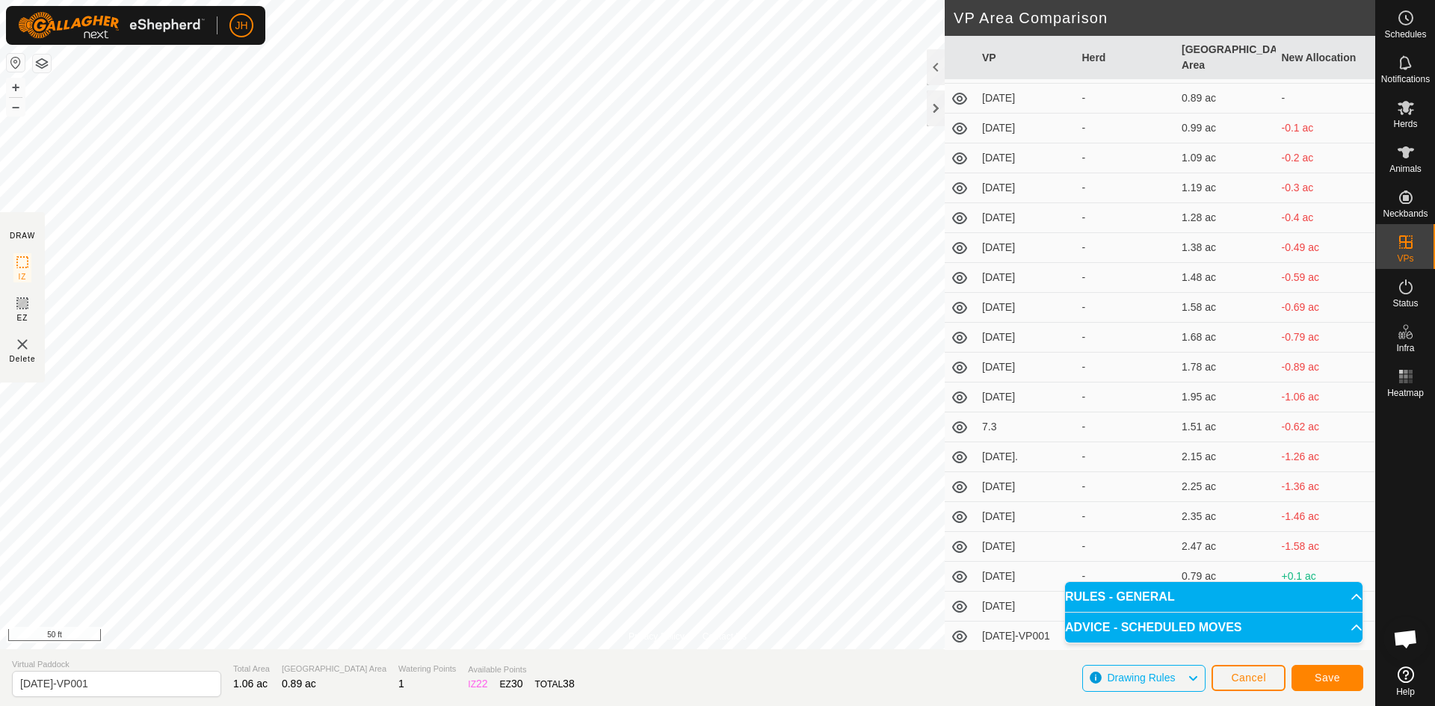
scroll to position [936, 0]
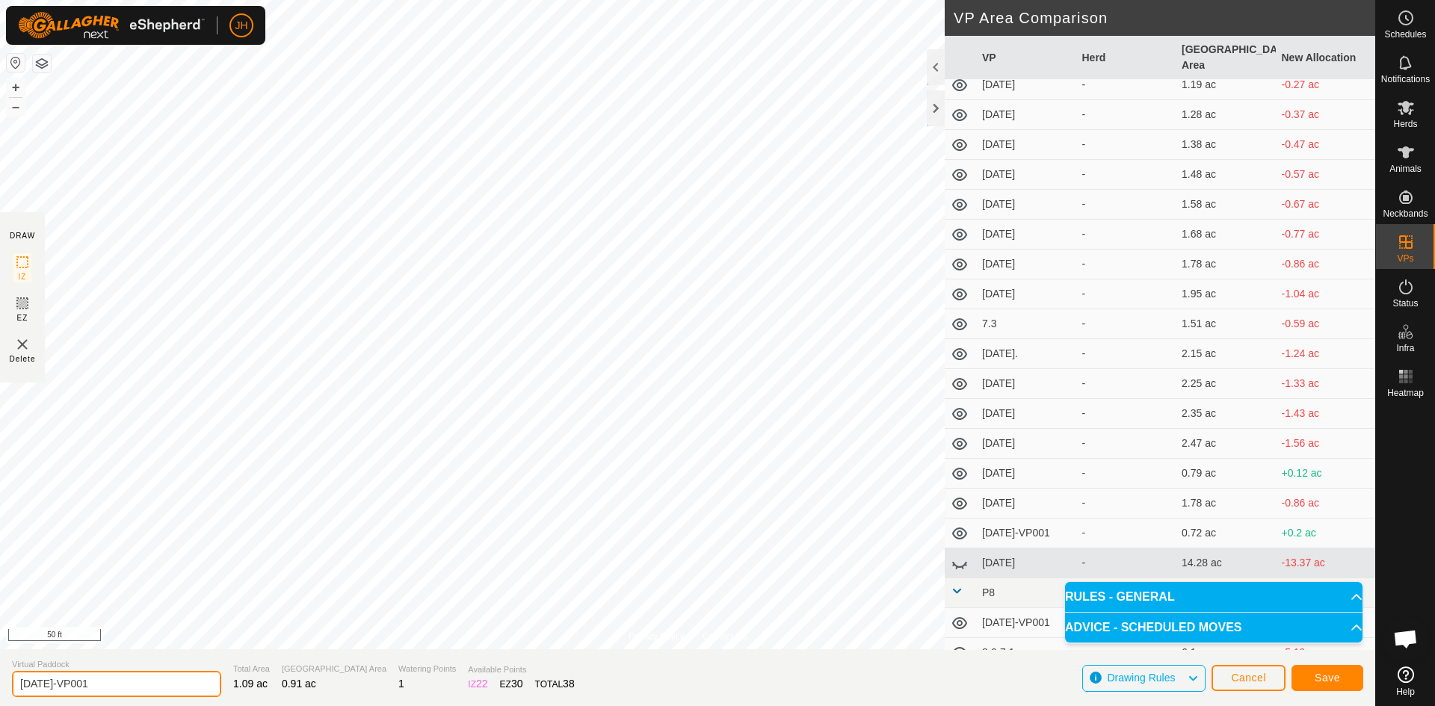
drag, startPoint x: 113, startPoint y: 683, endPoint x: 45, endPoint y: 689, distance: 68.3
click at [45, 689] on input "[DATE]-VP001" at bounding box center [116, 684] width 209 height 26
type input "[DATE]"
click at [1328, 680] on span "Save" at bounding box center [1327, 678] width 25 height 12
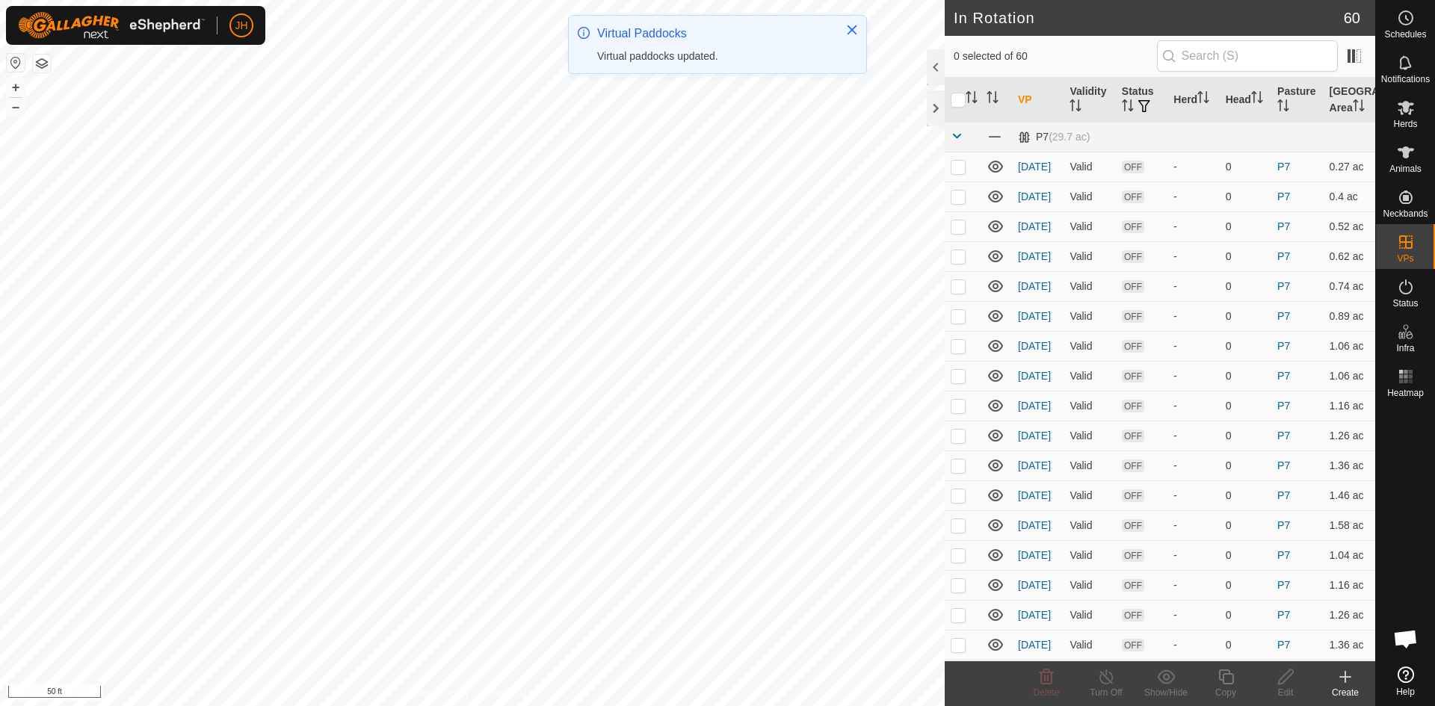
checkbox input "true"
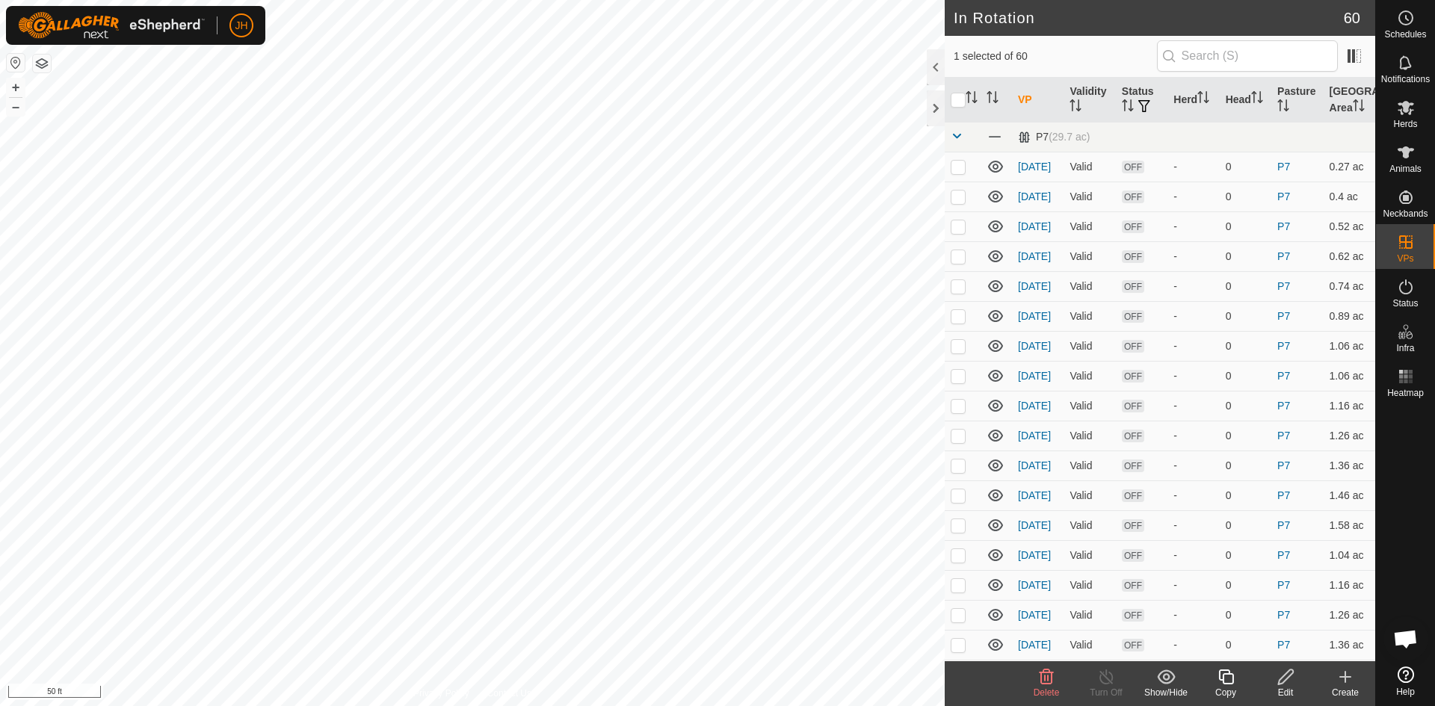
click at [1229, 686] on div "Copy" at bounding box center [1226, 692] width 60 height 13
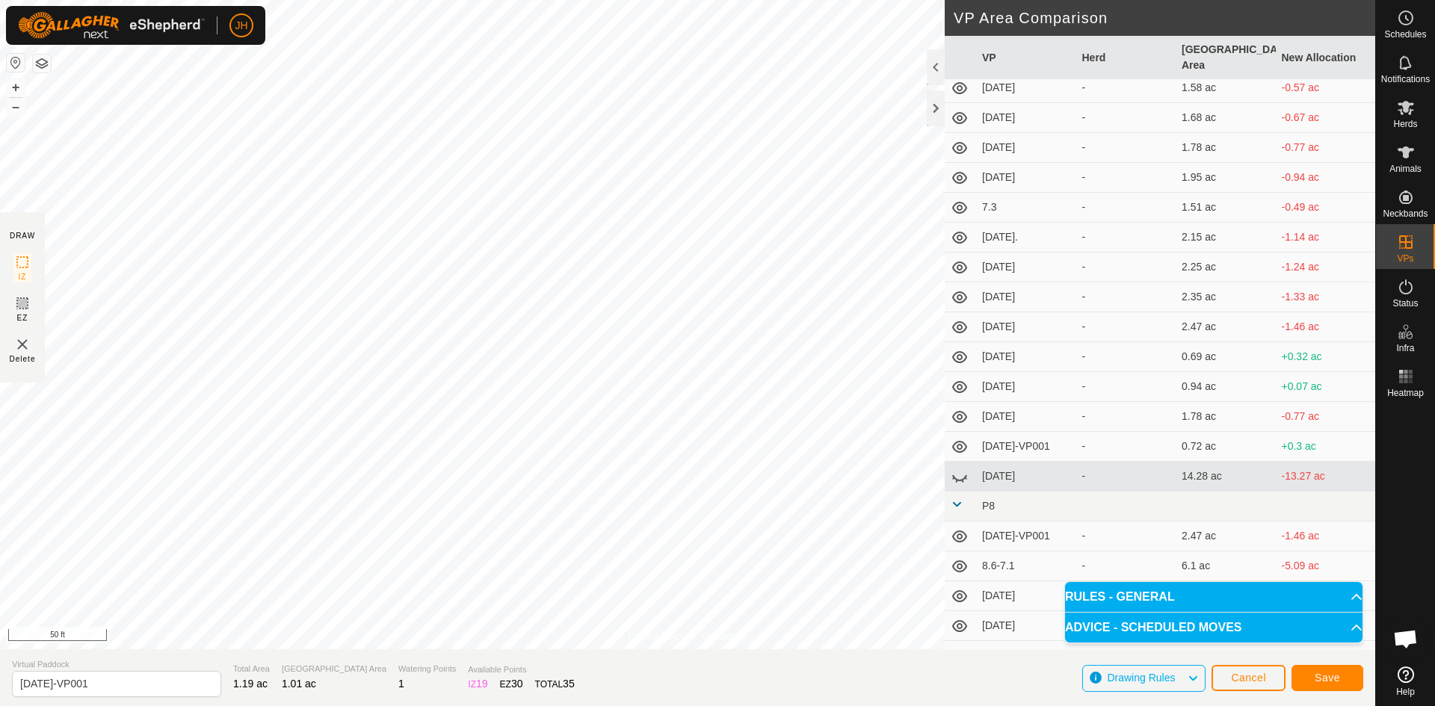
scroll to position [1064, 0]
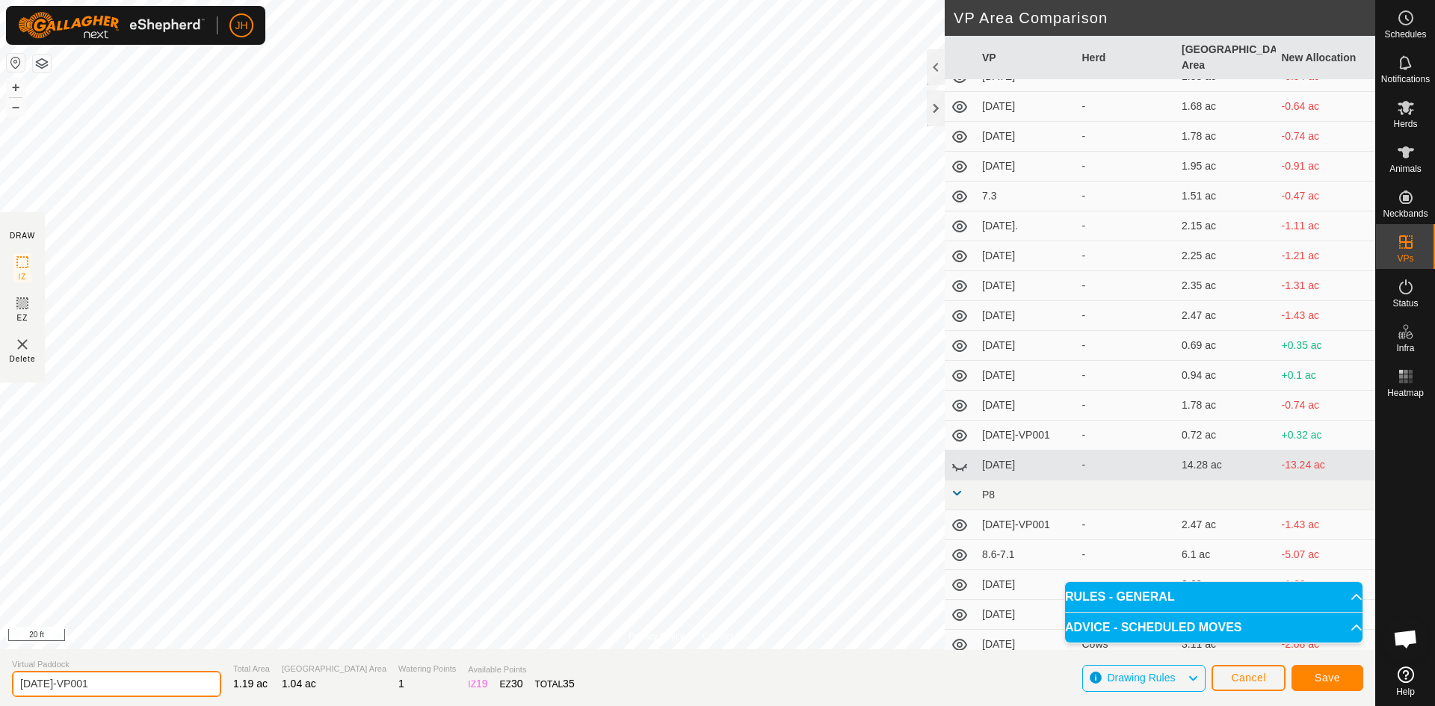
drag, startPoint x: 96, startPoint y: 682, endPoint x: 46, endPoint y: 685, distance: 51.0
click at [45, 685] on input "[DATE]-VP001" at bounding box center [116, 684] width 209 height 26
type input "[DATE]"
click at [1331, 683] on span "Save" at bounding box center [1327, 678] width 25 height 12
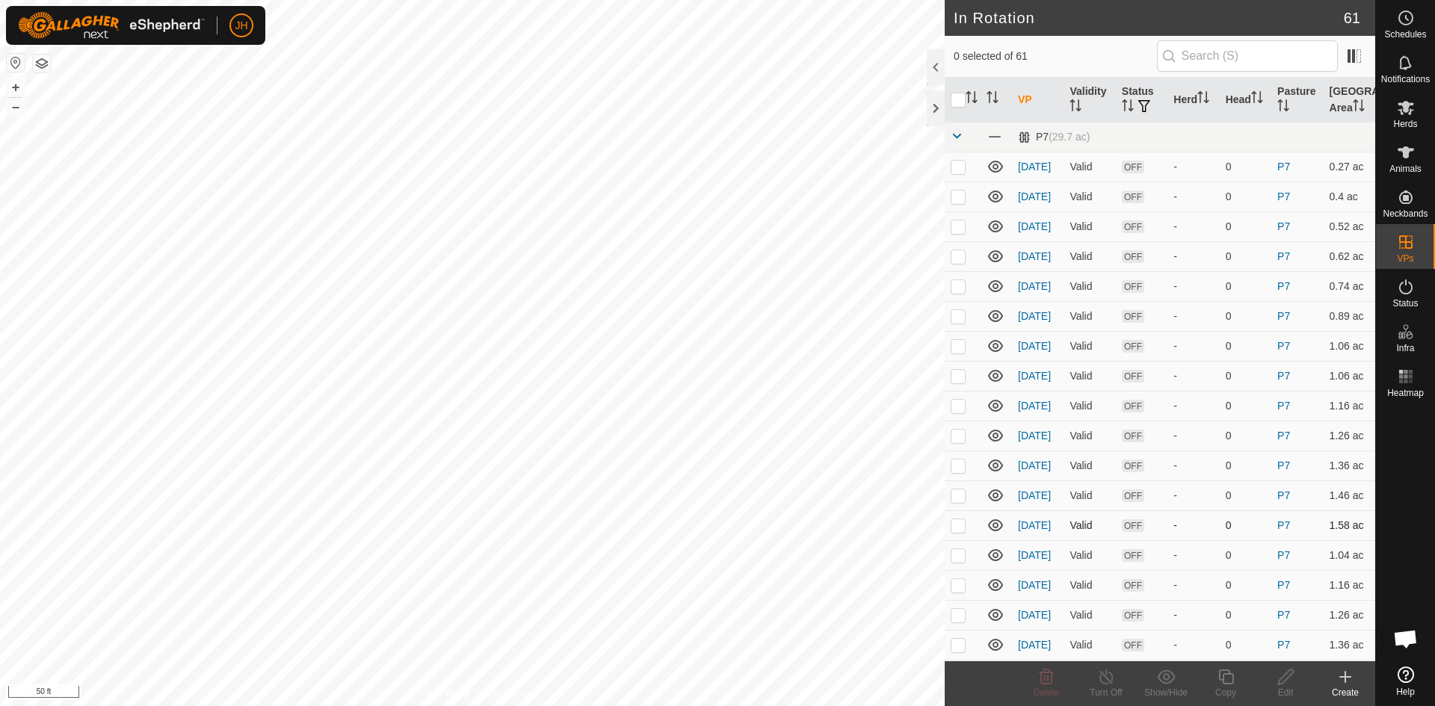
checkbox input "true"
click at [1227, 683] on icon at bounding box center [1225, 677] width 15 height 15
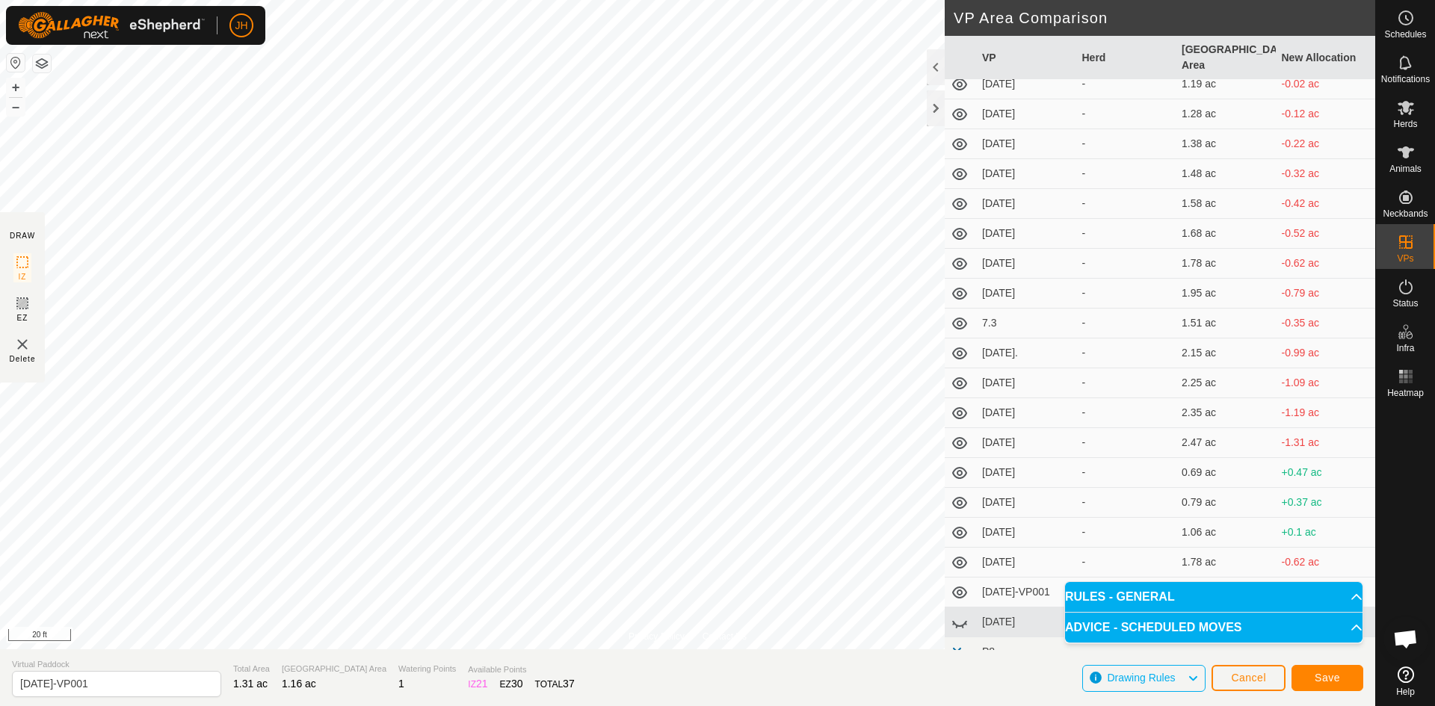
scroll to position [1046, 0]
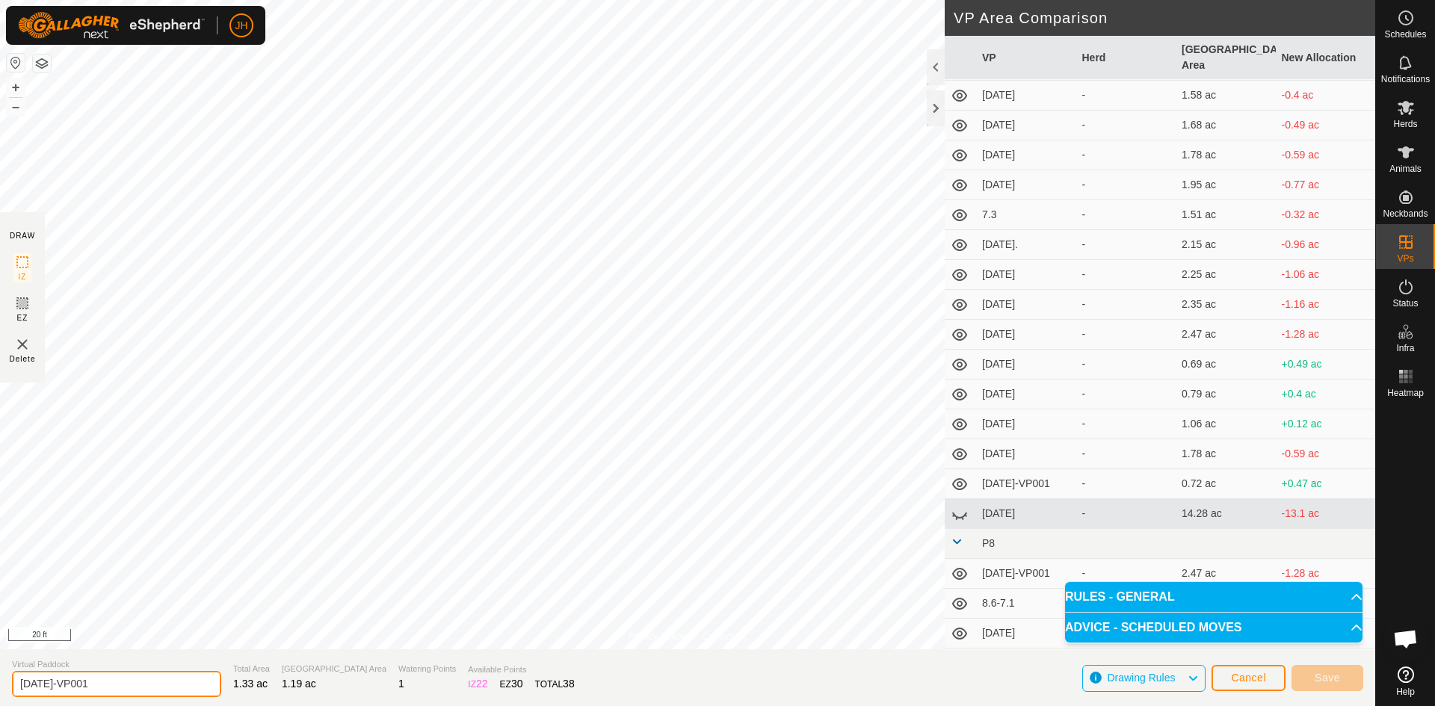
click at [119, 685] on input "[DATE]-VP001" at bounding box center [116, 684] width 209 height 26
click at [100, 683] on input "[DATE]" at bounding box center [116, 684] width 209 height 26
type input "[DATE]"
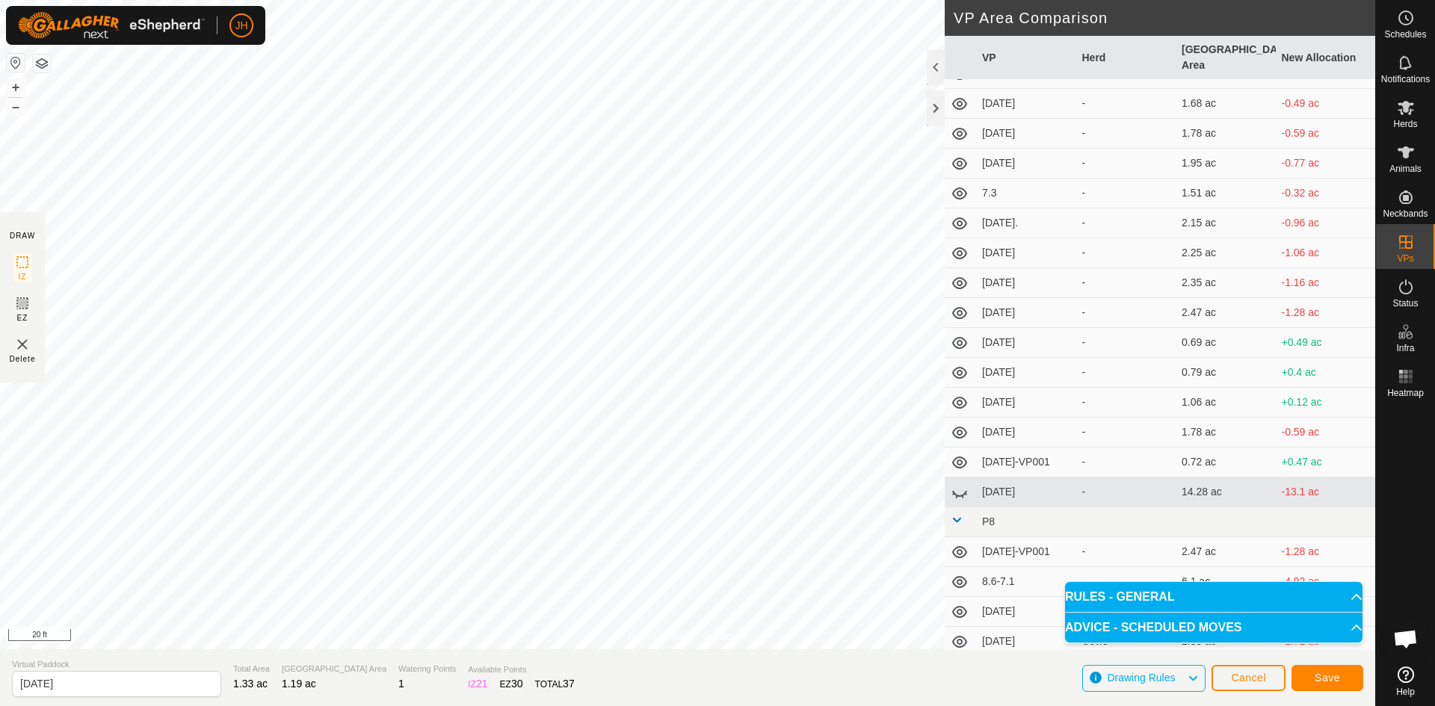
scroll to position [1069, 0]
click at [1338, 679] on span "Save" at bounding box center [1327, 678] width 25 height 12
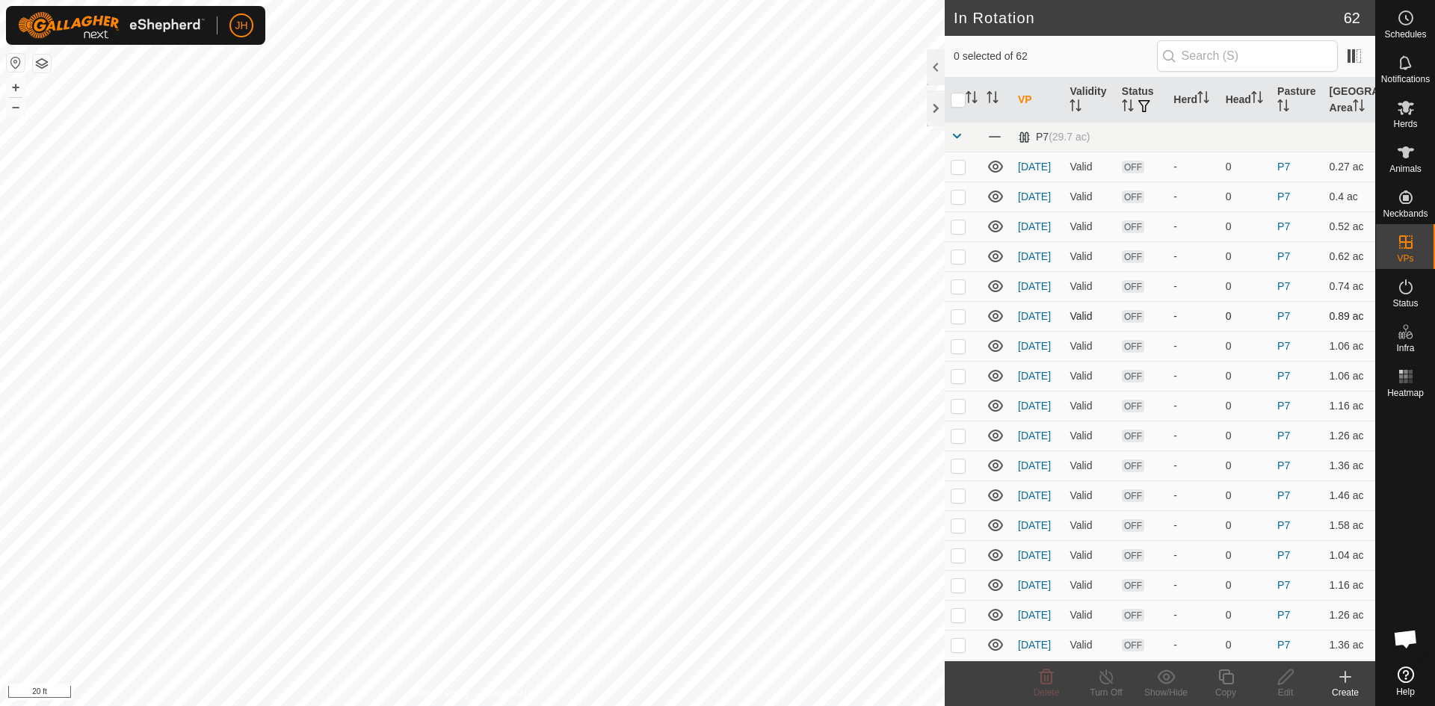
checkbox input "true"
click at [1293, 688] on div "Edit" at bounding box center [1286, 692] width 60 height 13
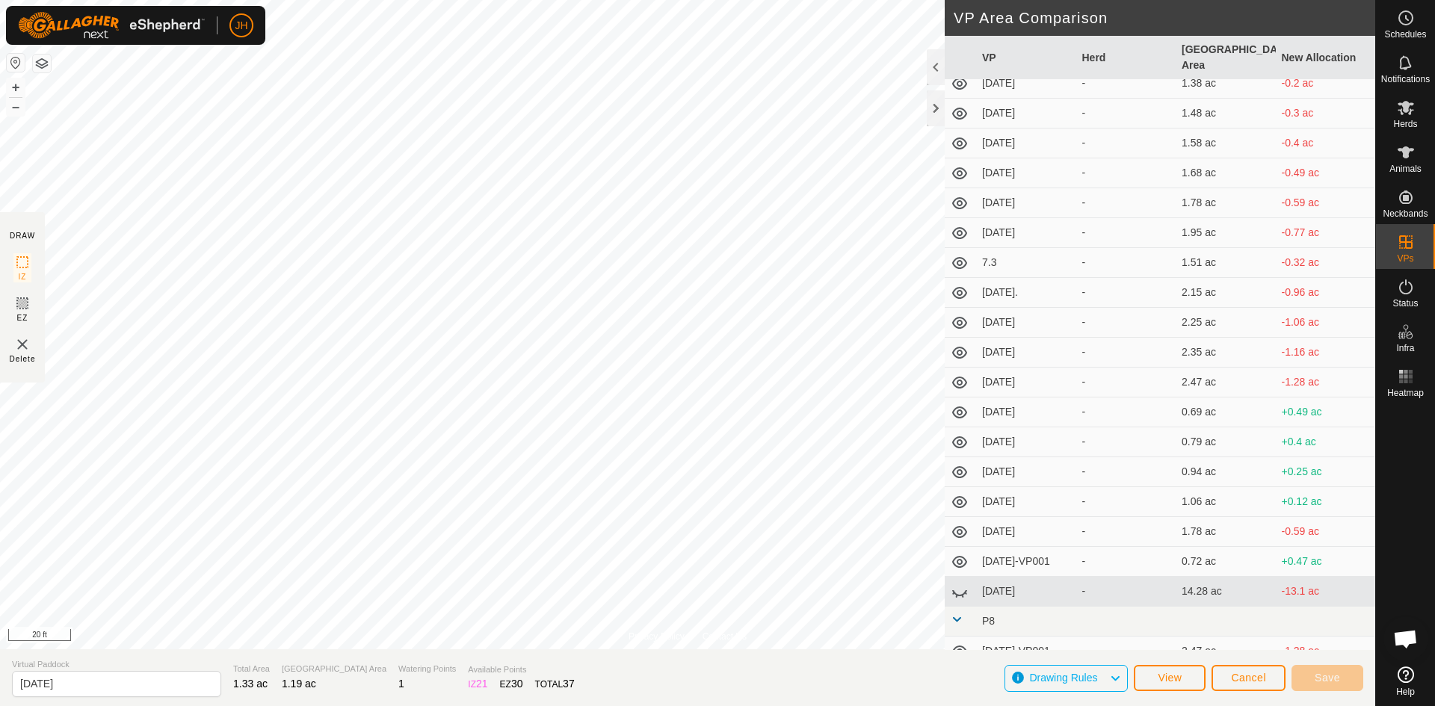
scroll to position [1008, 0]
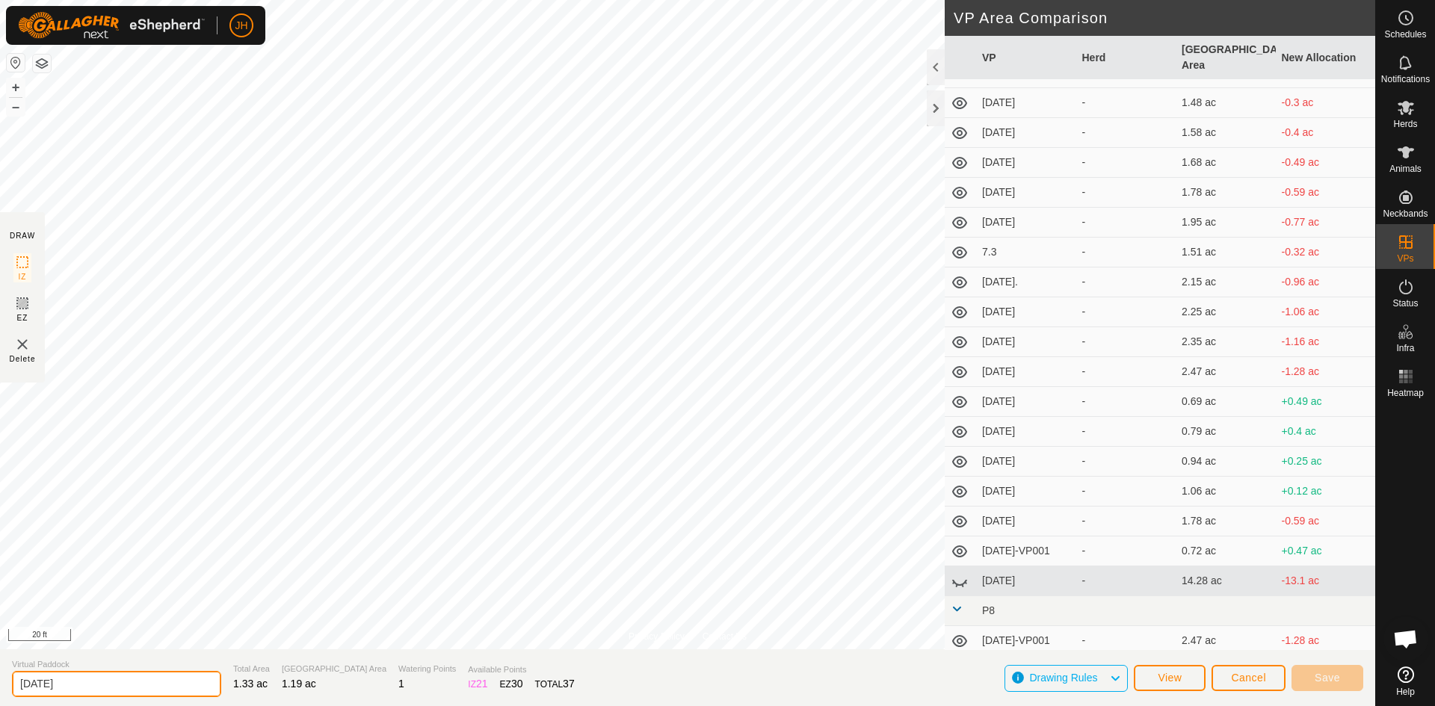
click at [72, 690] on input "[DATE]" at bounding box center [116, 684] width 209 height 26
click at [40, 687] on input "7.3.9" at bounding box center [116, 684] width 209 height 26
type input "[DATE]"
click at [1323, 683] on span "Save" at bounding box center [1327, 678] width 25 height 12
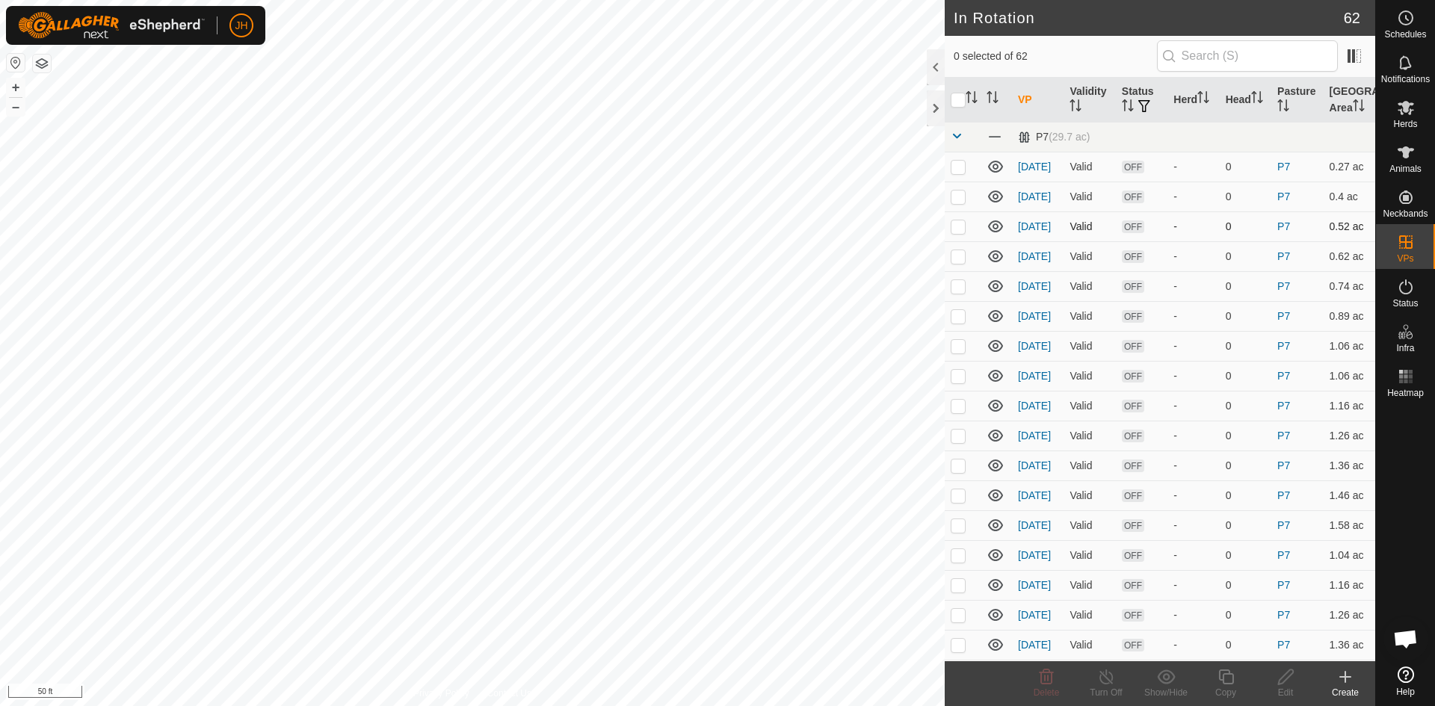
checkbox input "true"
checkbox input "false"
click at [1226, 685] on icon at bounding box center [1226, 677] width 19 height 18
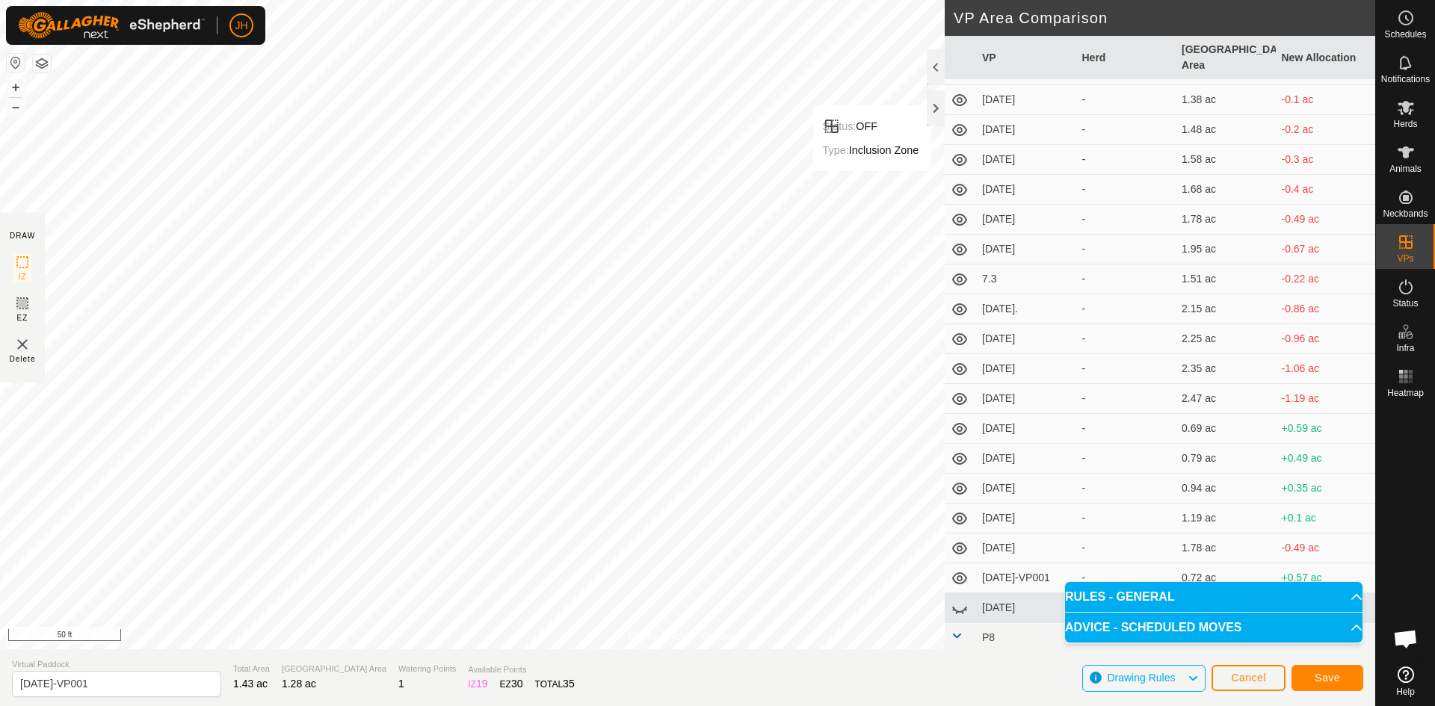
scroll to position [1021, 0]
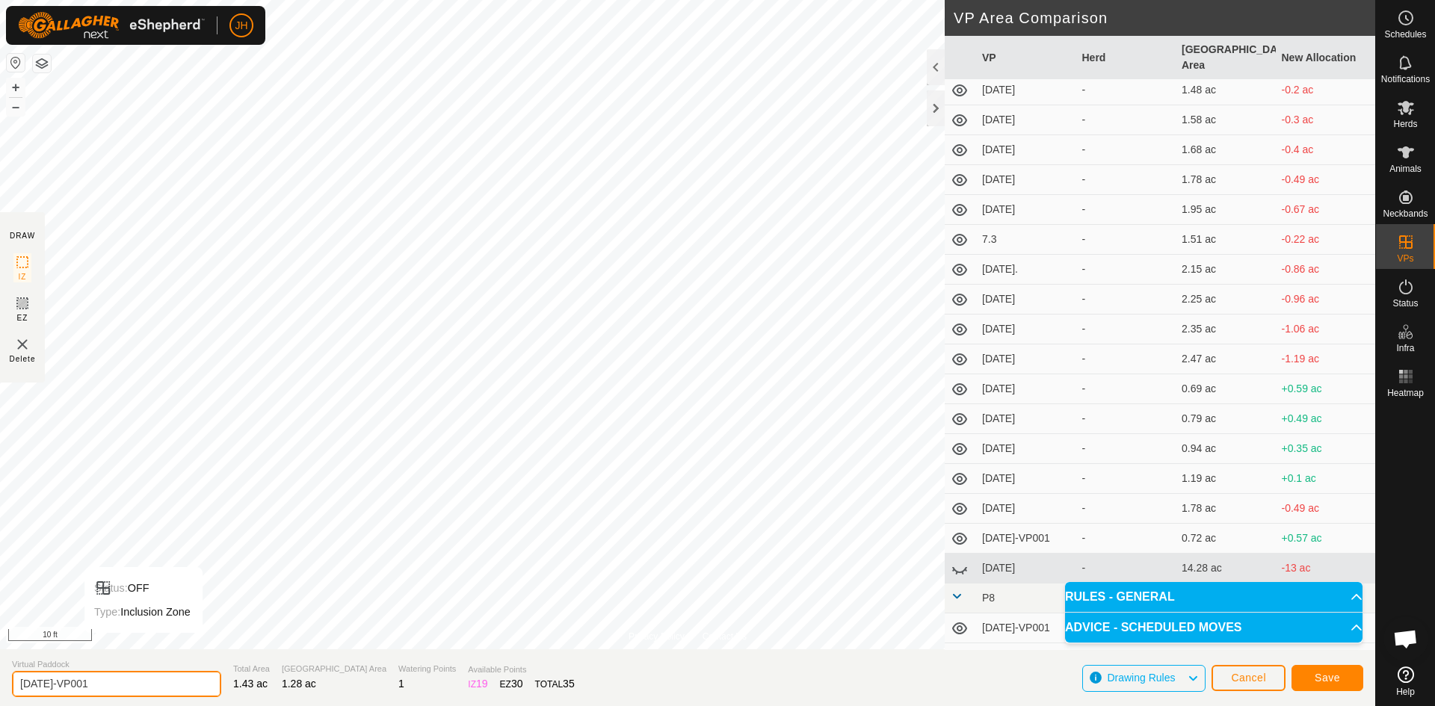
click at [95, 688] on input "[DATE]-VP001" at bounding box center [116, 684] width 209 height 26
type input "[DATE]"
click at [1339, 682] on button "Save" at bounding box center [1327, 678] width 72 height 26
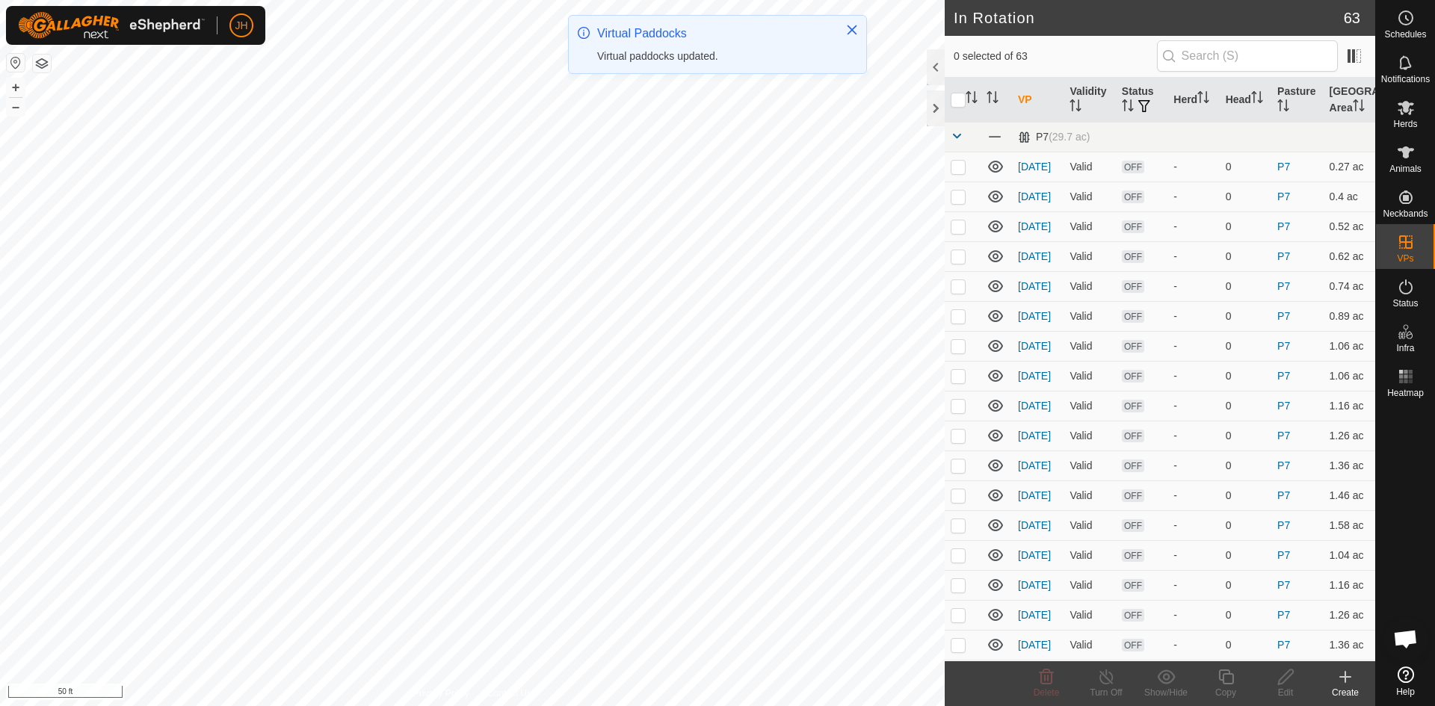
checkbox input "true"
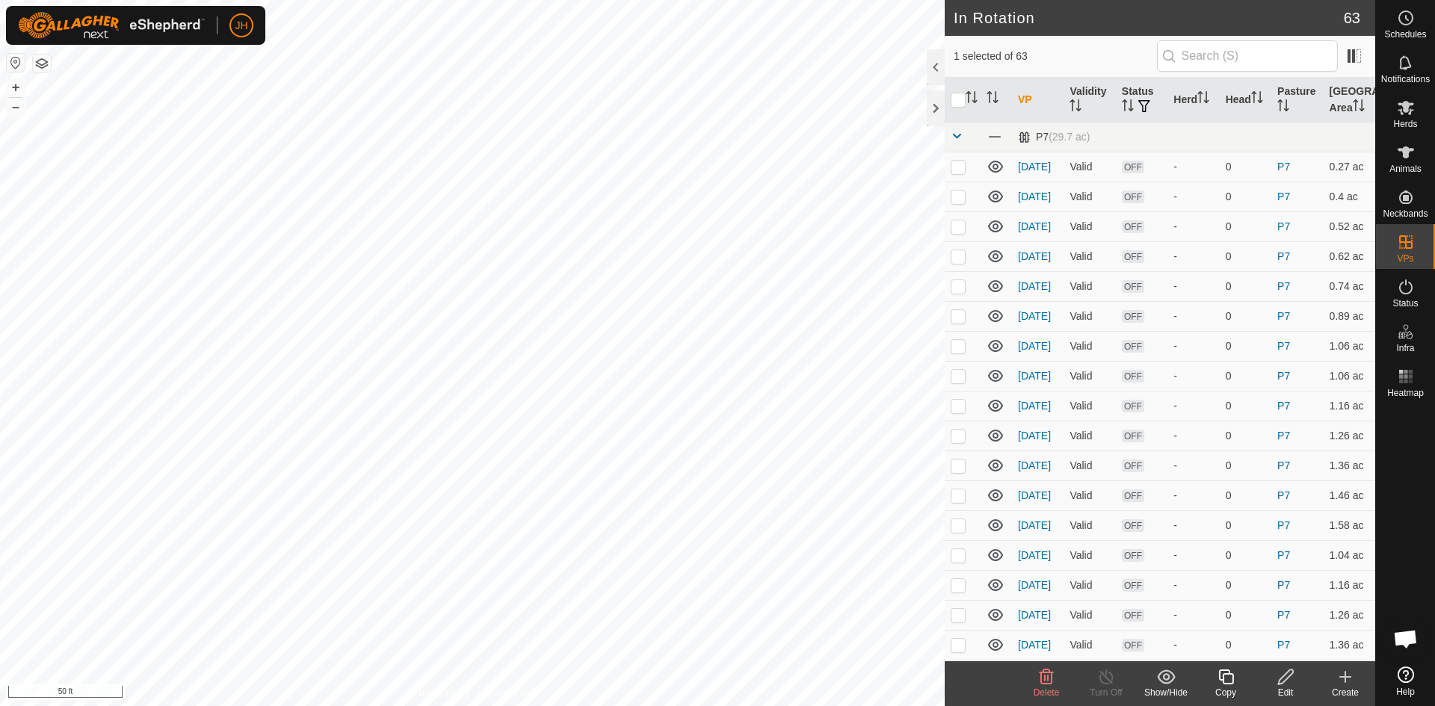
checkbox input "true"
checkbox input "false"
click at [1233, 686] on div "Copy" at bounding box center [1226, 692] width 60 height 13
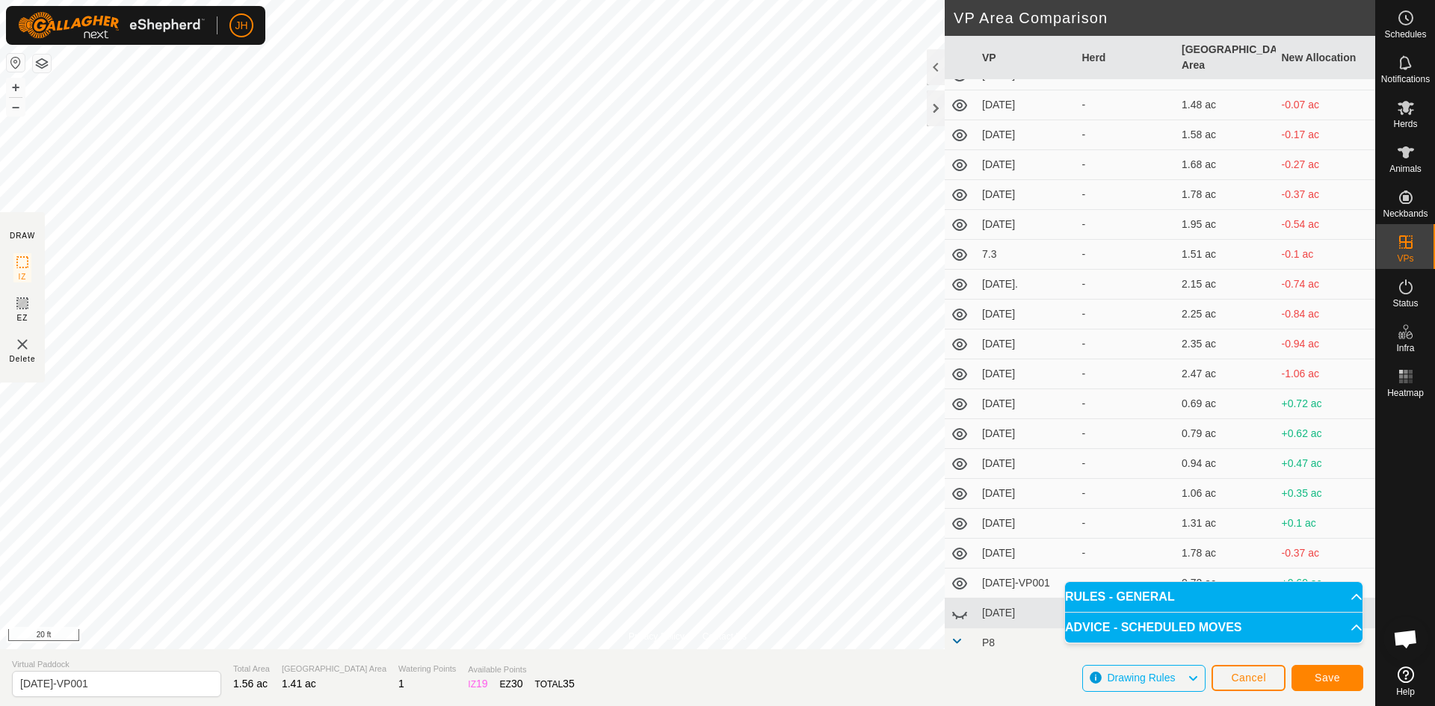
scroll to position [1058, 0]
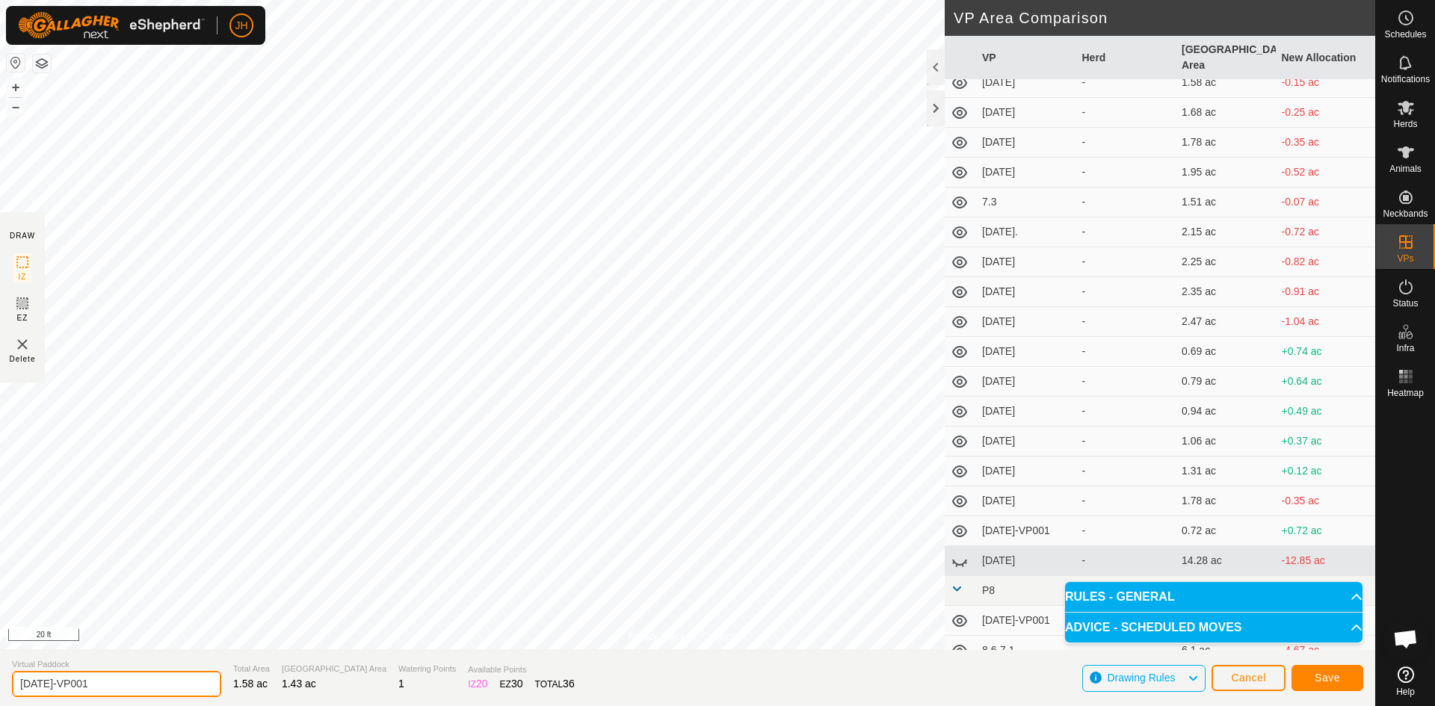
drag, startPoint x: 100, startPoint y: 685, endPoint x: 46, endPoint y: 688, distance: 53.9
click at [46, 688] on input "[DATE]-VP001" at bounding box center [116, 684] width 209 height 26
type input "[DATE]"
click at [1333, 676] on span "Save" at bounding box center [1327, 678] width 25 height 12
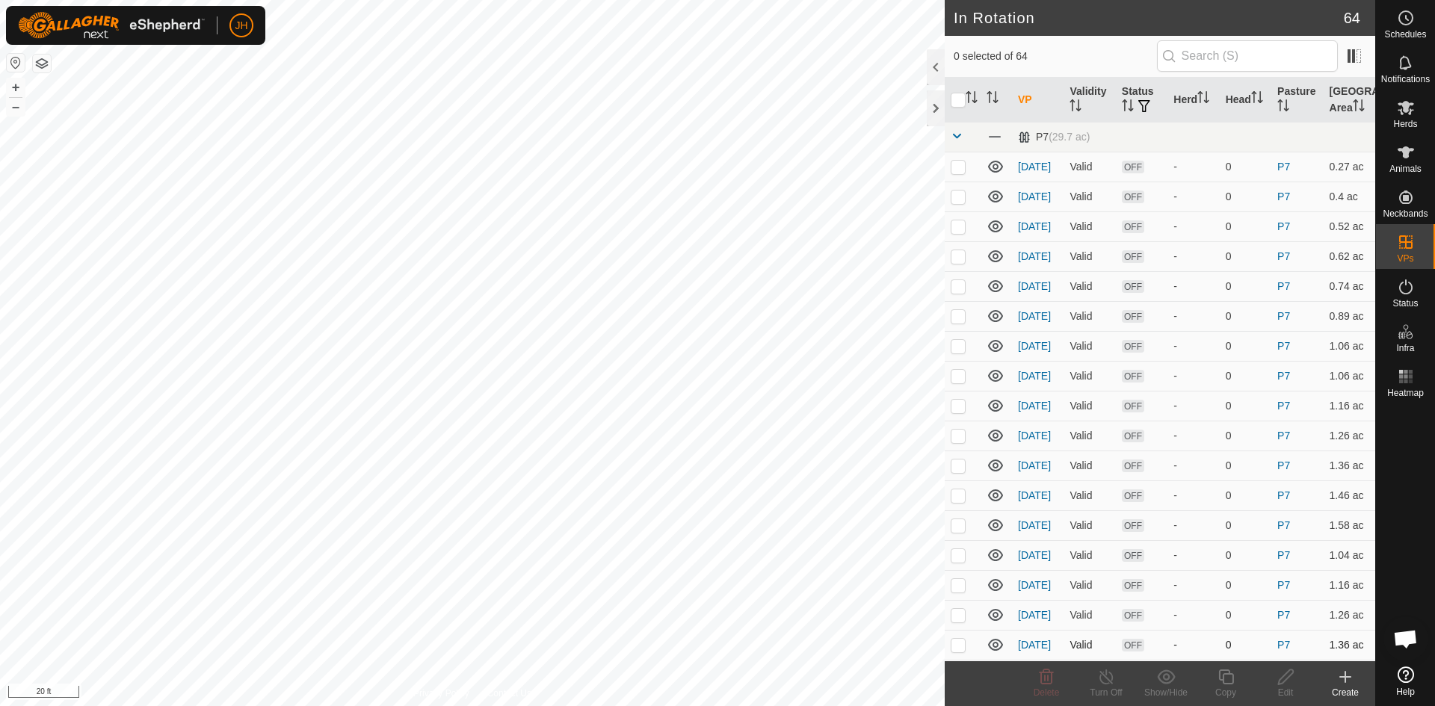
checkbox input "true"
click at [1226, 682] on icon at bounding box center [1226, 677] width 19 height 18
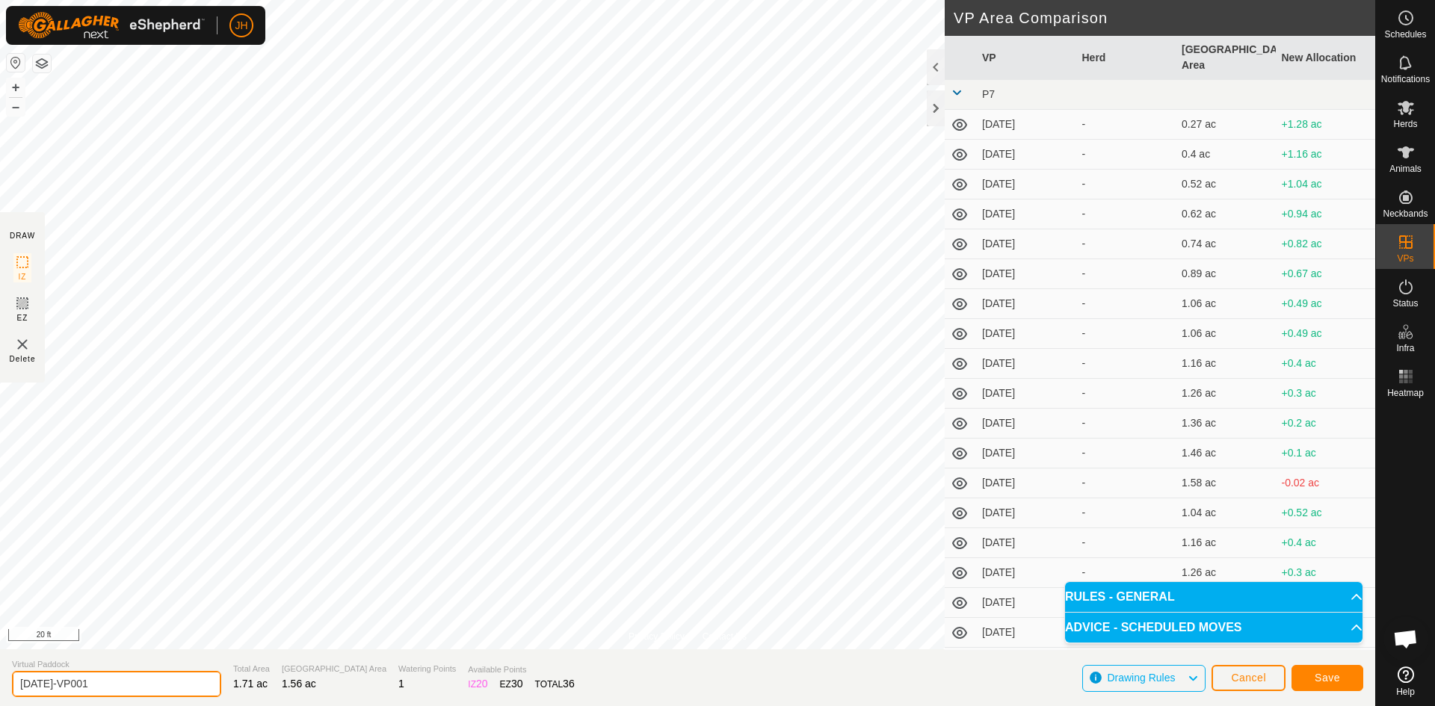
click at [107, 685] on input "[DATE]-VP001" at bounding box center [116, 684] width 209 height 26
type input "[DATE]"
click at [1334, 684] on button "Save" at bounding box center [1327, 678] width 72 height 26
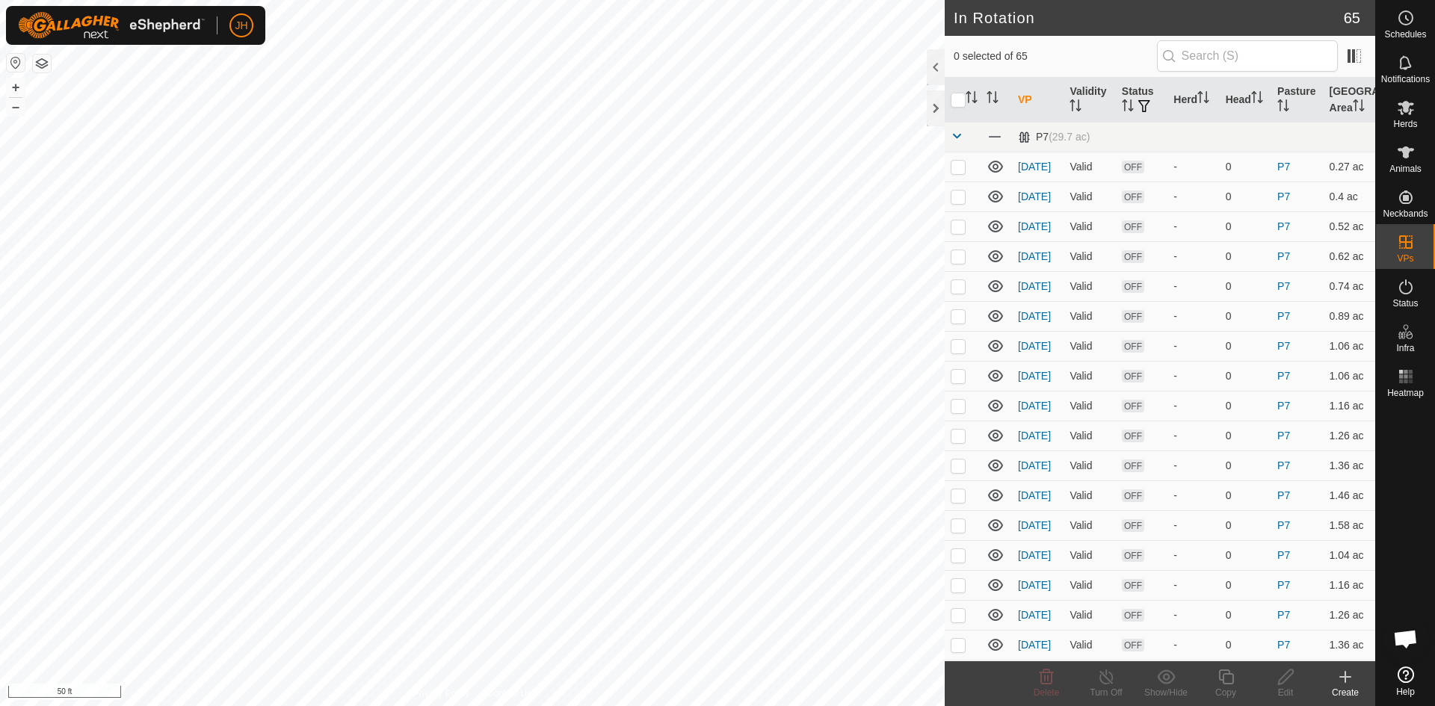
checkbox input "true"
click at [1286, 684] on icon at bounding box center [1285, 677] width 19 height 18
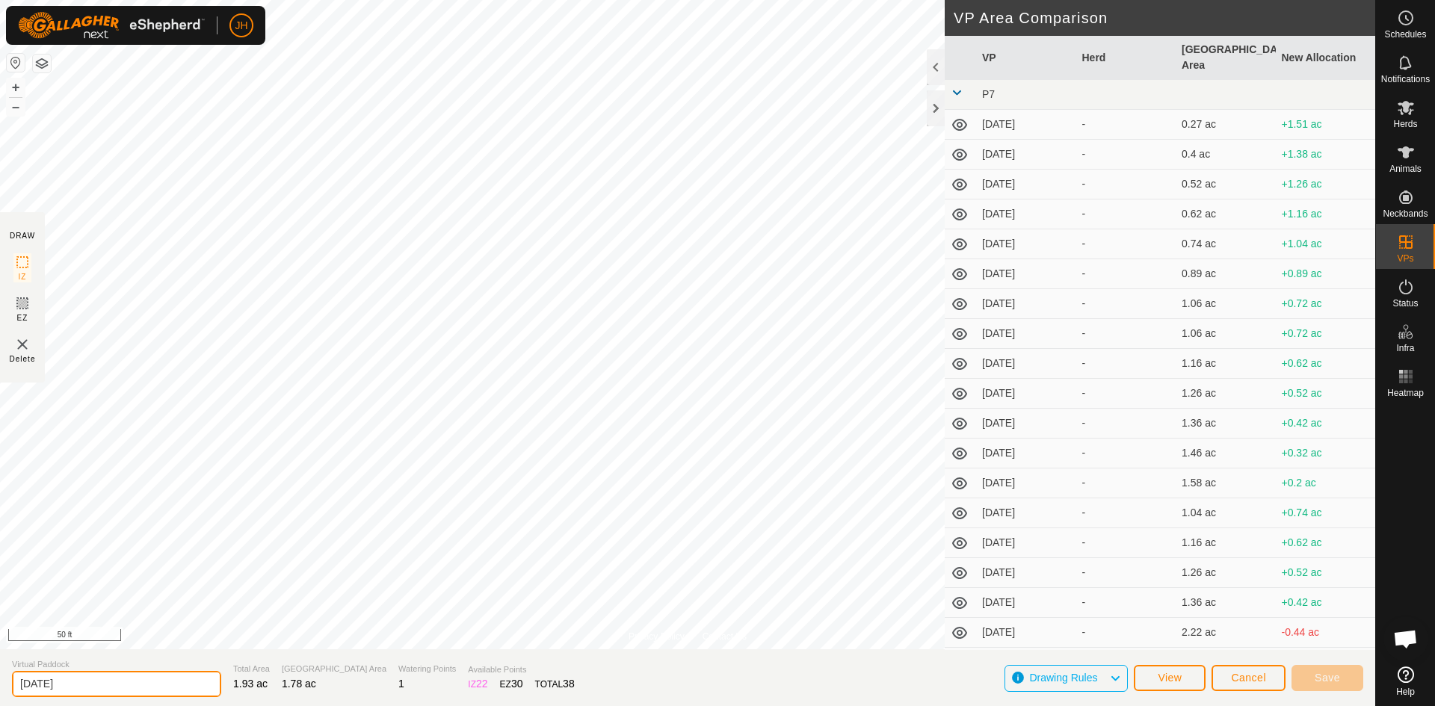
click at [64, 687] on input "[DATE]" at bounding box center [116, 684] width 209 height 26
type input "[DATE]"
click at [1334, 679] on span "Save" at bounding box center [1327, 678] width 25 height 12
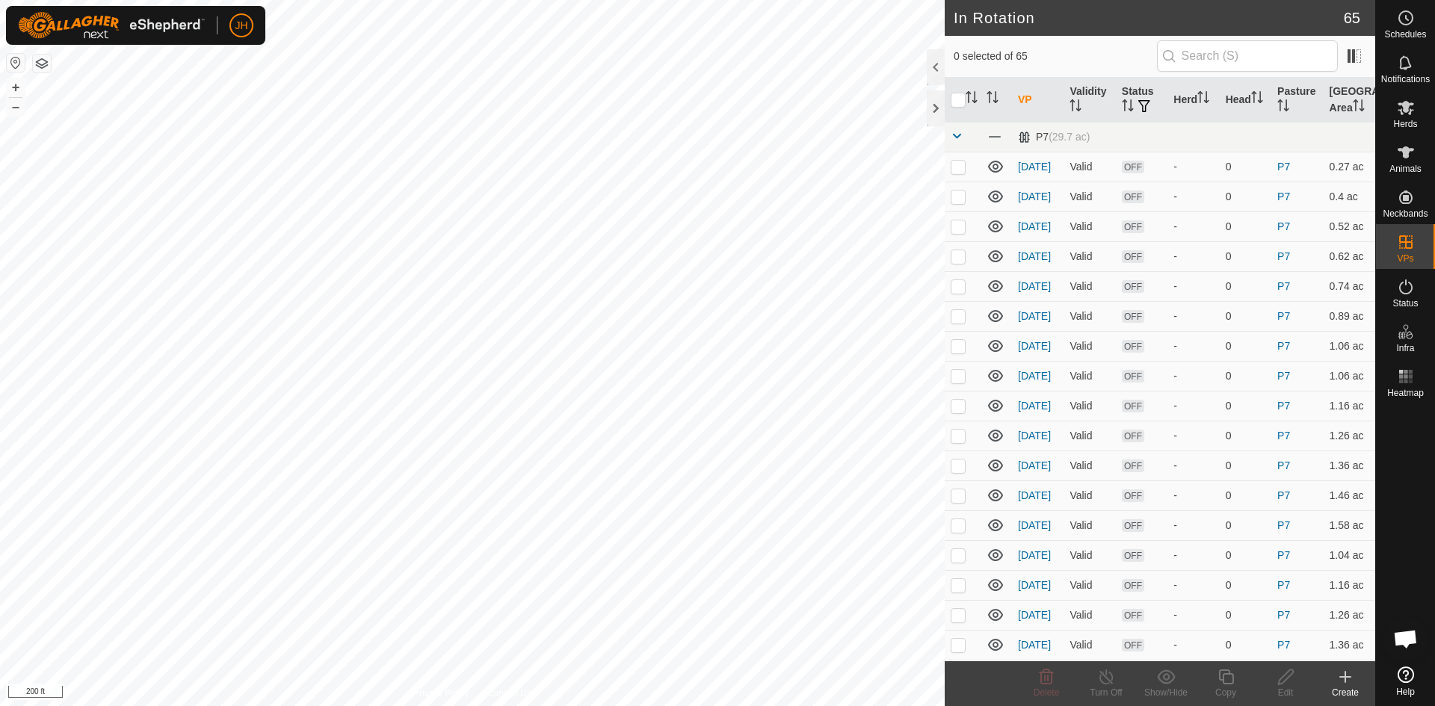
click at [1347, 682] on icon at bounding box center [1345, 677] width 18 height 18
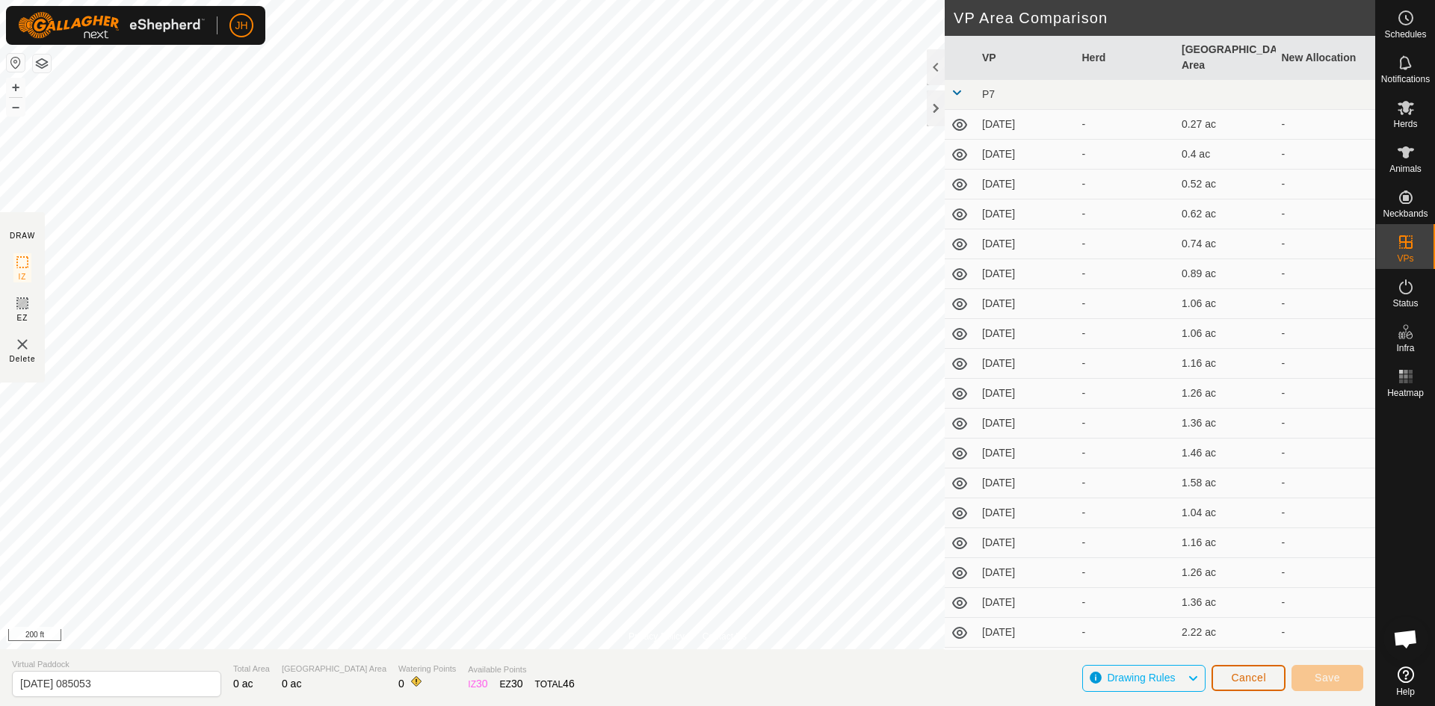
click at [1249, 680] on span "Cancel" at bounding box center [1248, 678] width 35 height 12
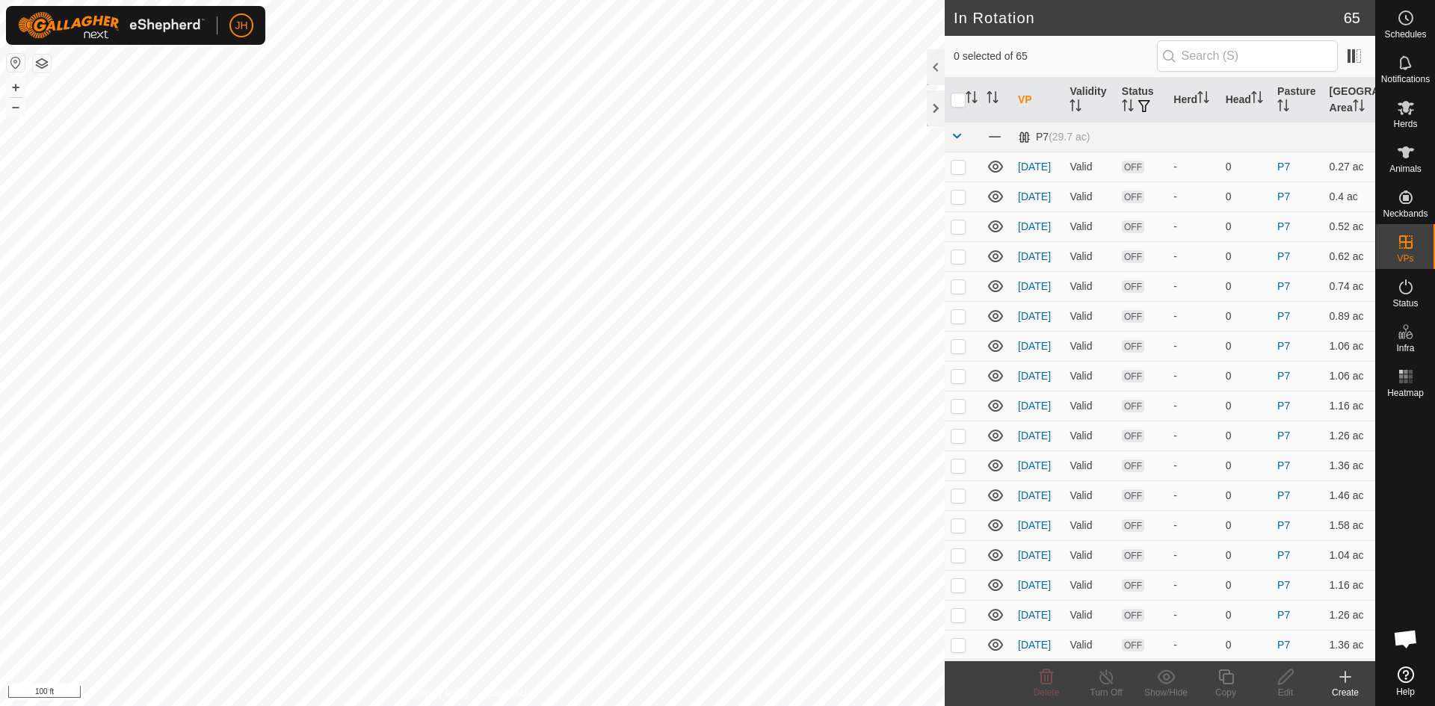
click at [43, 69] on button "button" at bounding box center [42, 64] width 18 height 18
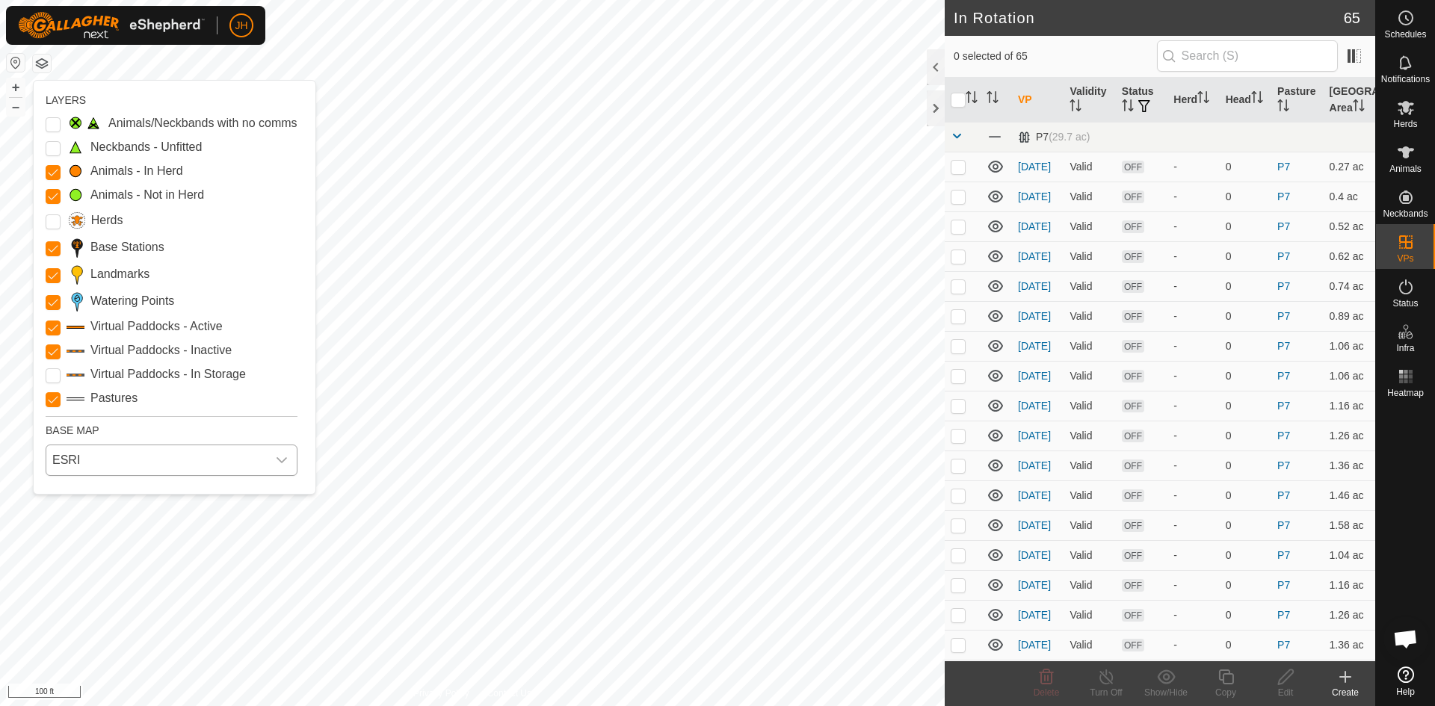
click at [199, 471] on span "ESRI" at bounding box center [156, 460] width 220 height 30
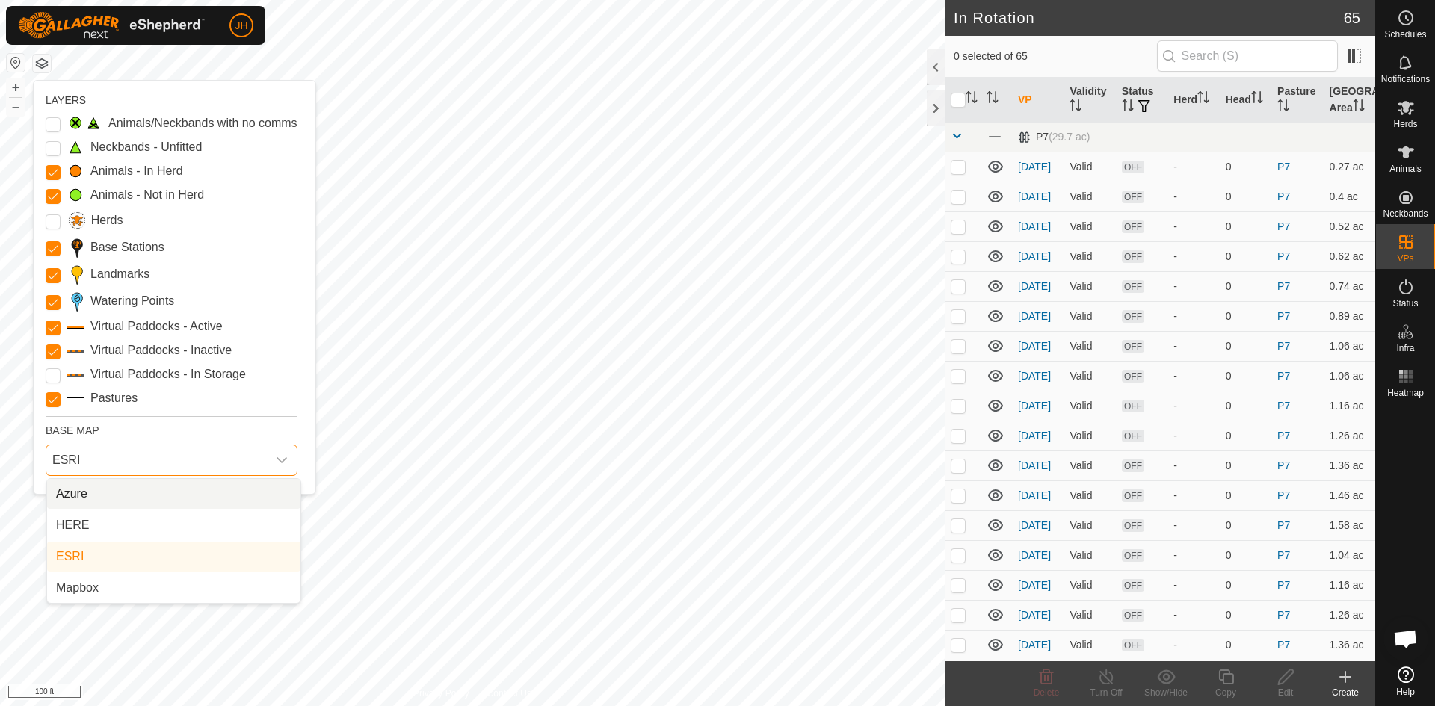
click at [102, 495] on li "Azure" at bounding box center [173, 494] width 253 height 30
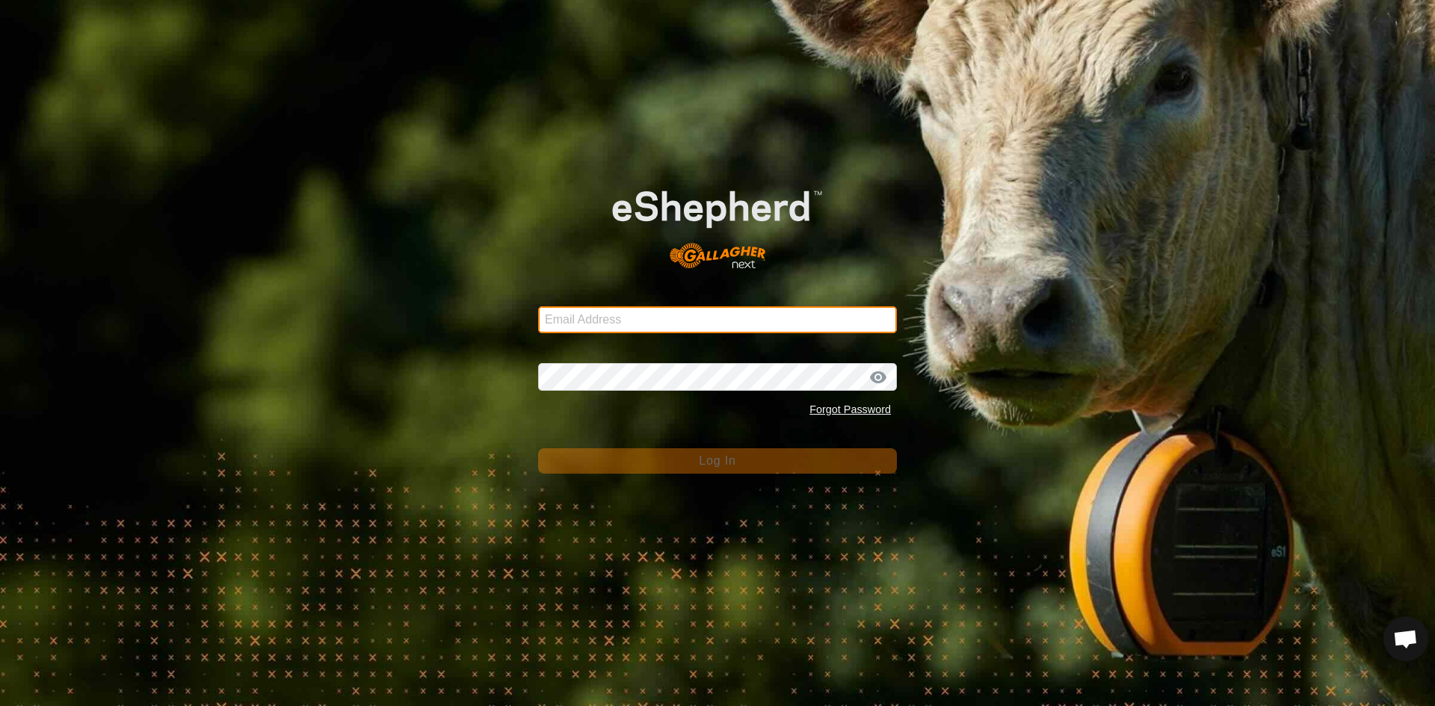
type input "[EMAIL_ADDRESS][DOMAIN_NAME]"
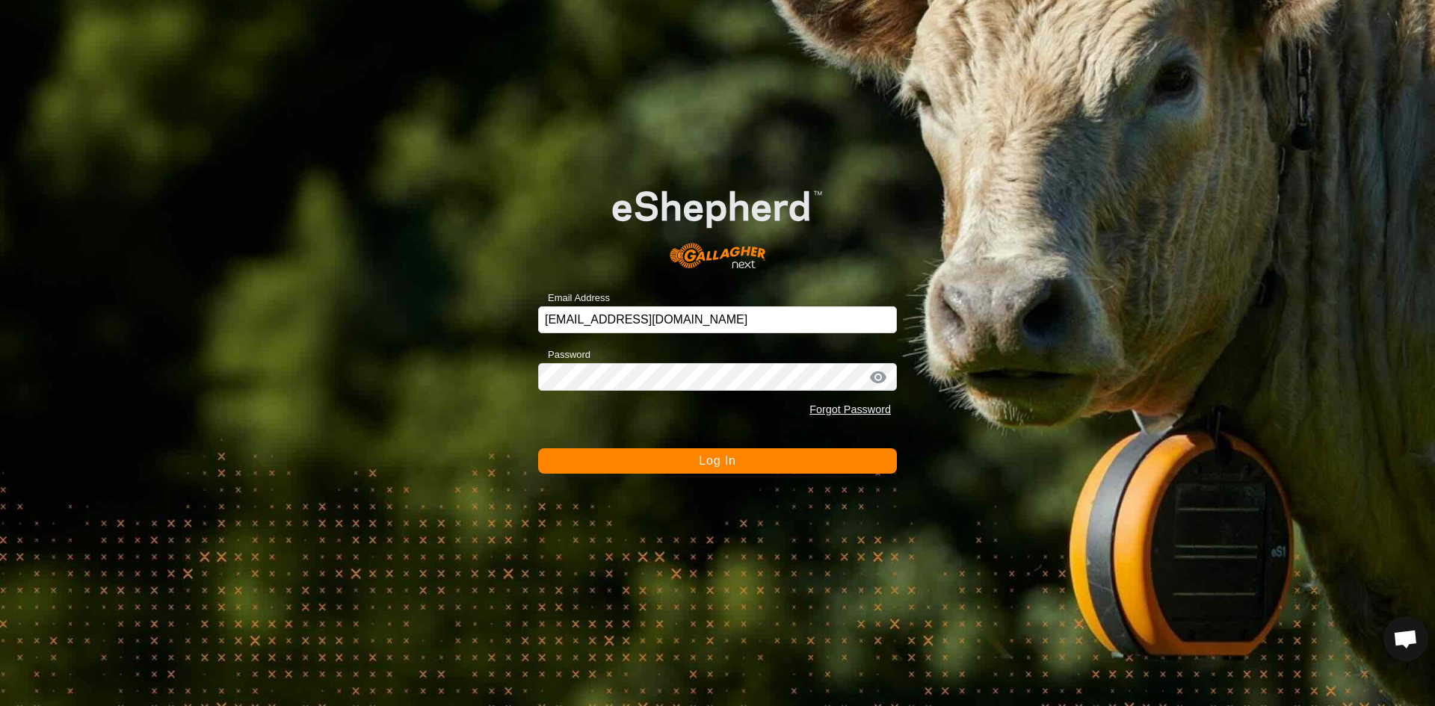
click at [834, 466] on button "Log In" at bounding box center [717, 460] width 359 height 25
